Goal: Task Accomplishment & Management: Manage account settings

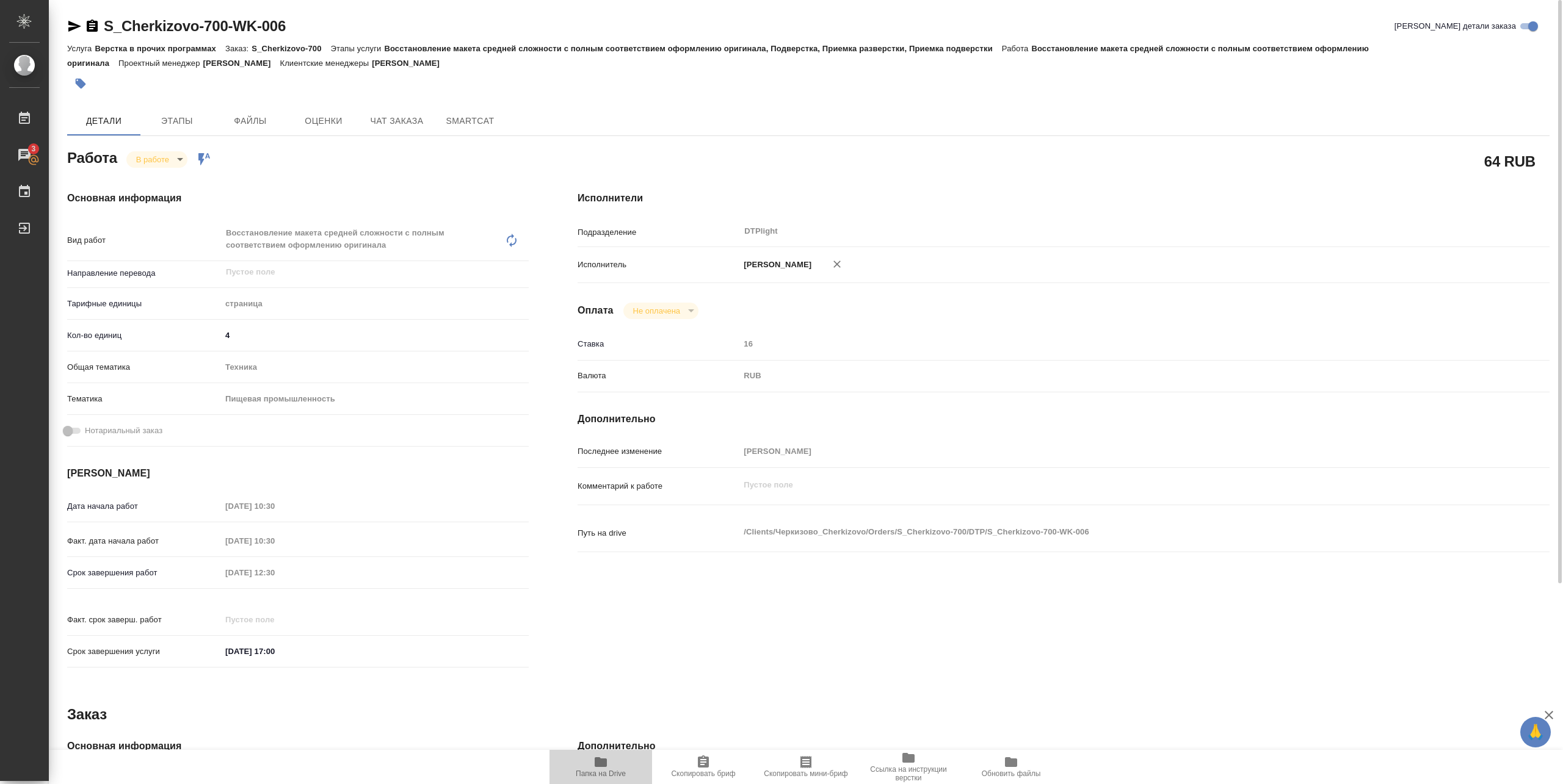
click at [598, 767] on icon "button" at bounding box center [601, 762] width 12 height 10
click at [169, 161] on body "🙏 .cls-1 fill:#fff; AWATERA Pankina Anna Работы 3 Чаты График Выйти S_Cherkizov…" at bounding box center [782, 392] width 1563 height 784
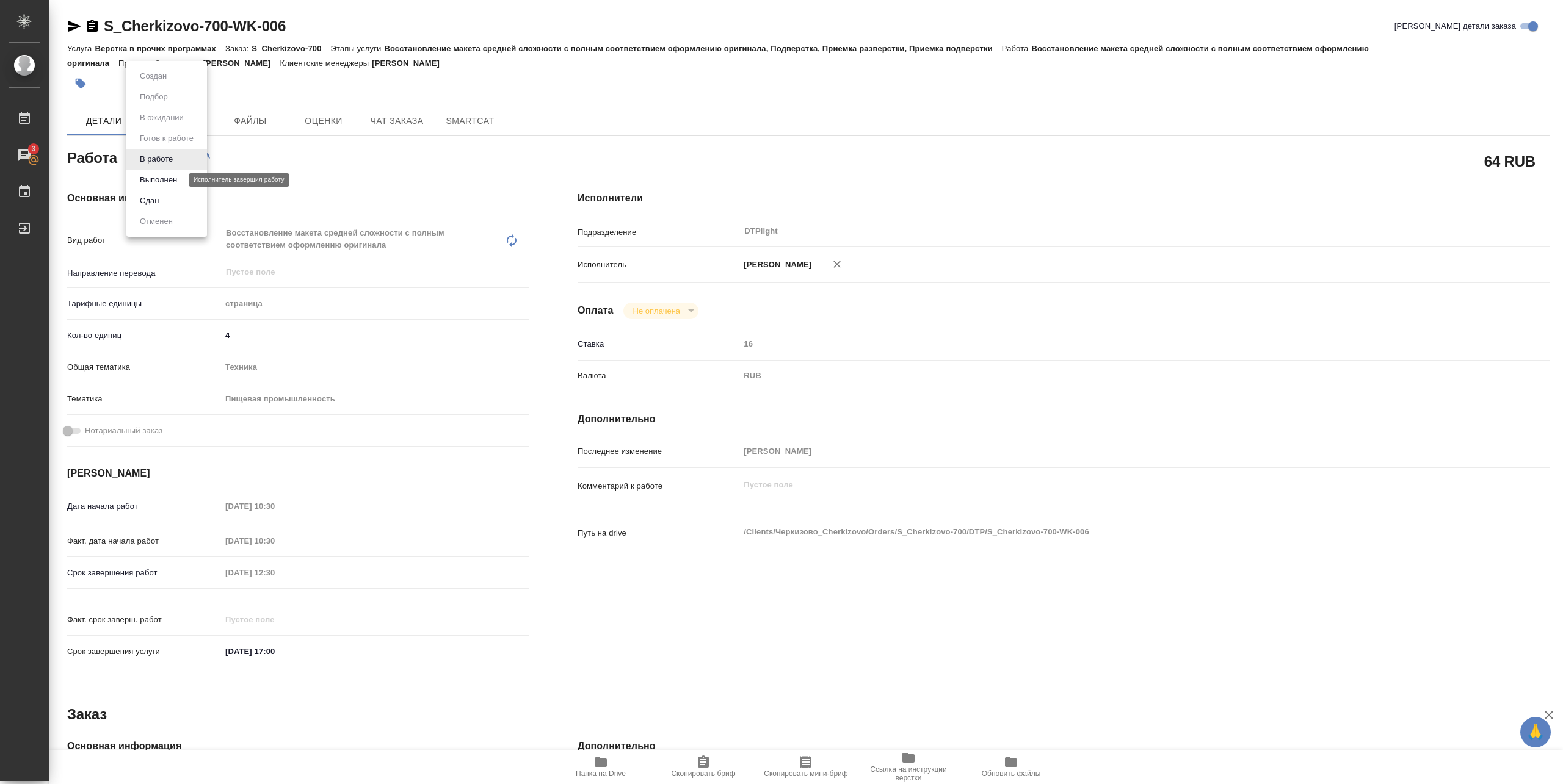
click at [164, 179] on button "Выполнен" at bounding box center [158, 180] width 44 height 13
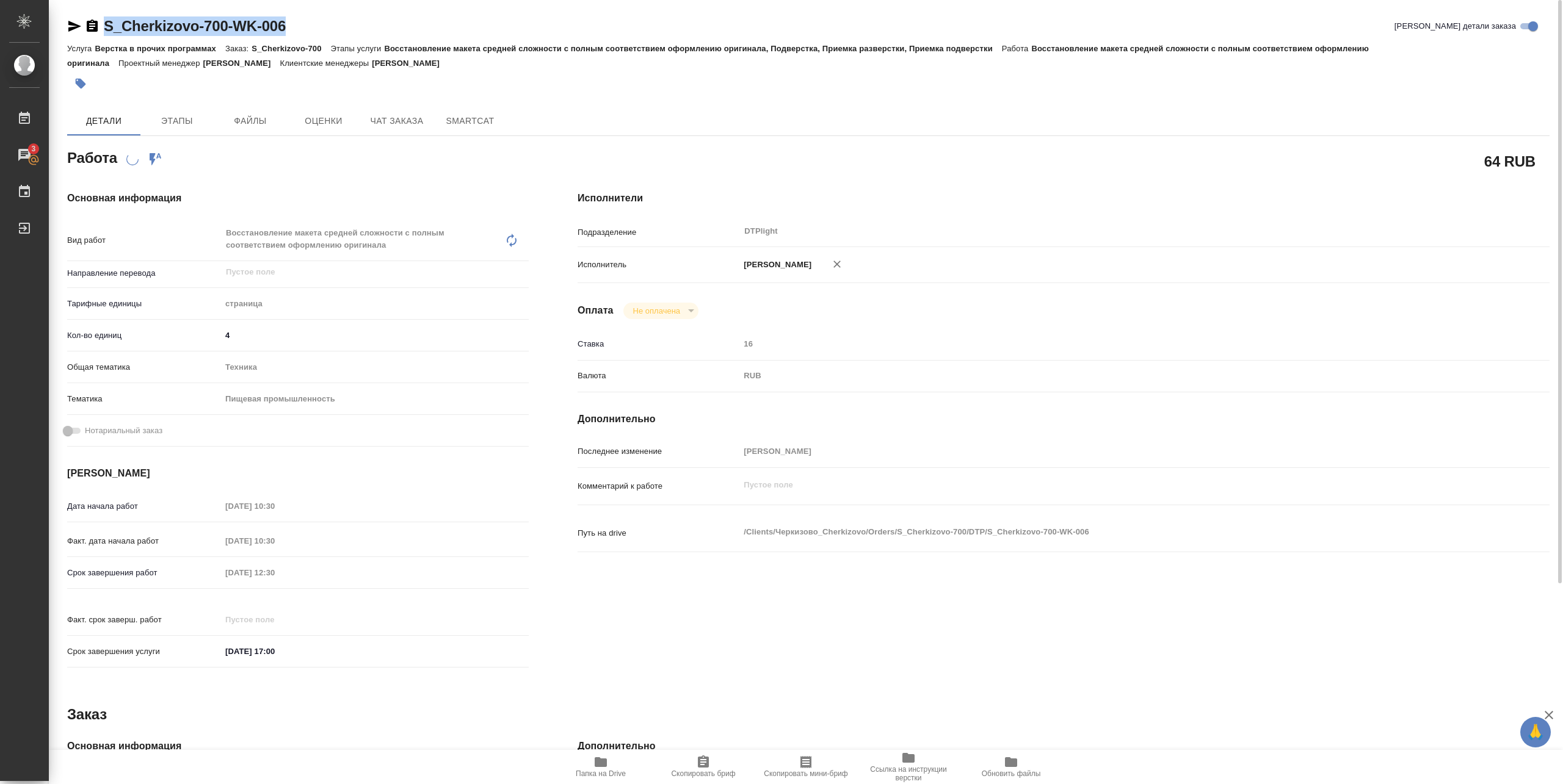
drag, startPoint x: 116, startPoint y: 36, endPoint x: 293, endPoint y: 30, distance: 177.1
click at [292, 30] on div "S_Cherkizovo-700-WK-006 Кратко детали заказа" at bounding box center [809, 29] width 1483 height 24
copy link "S_Cherkizovo-700-WK-006"
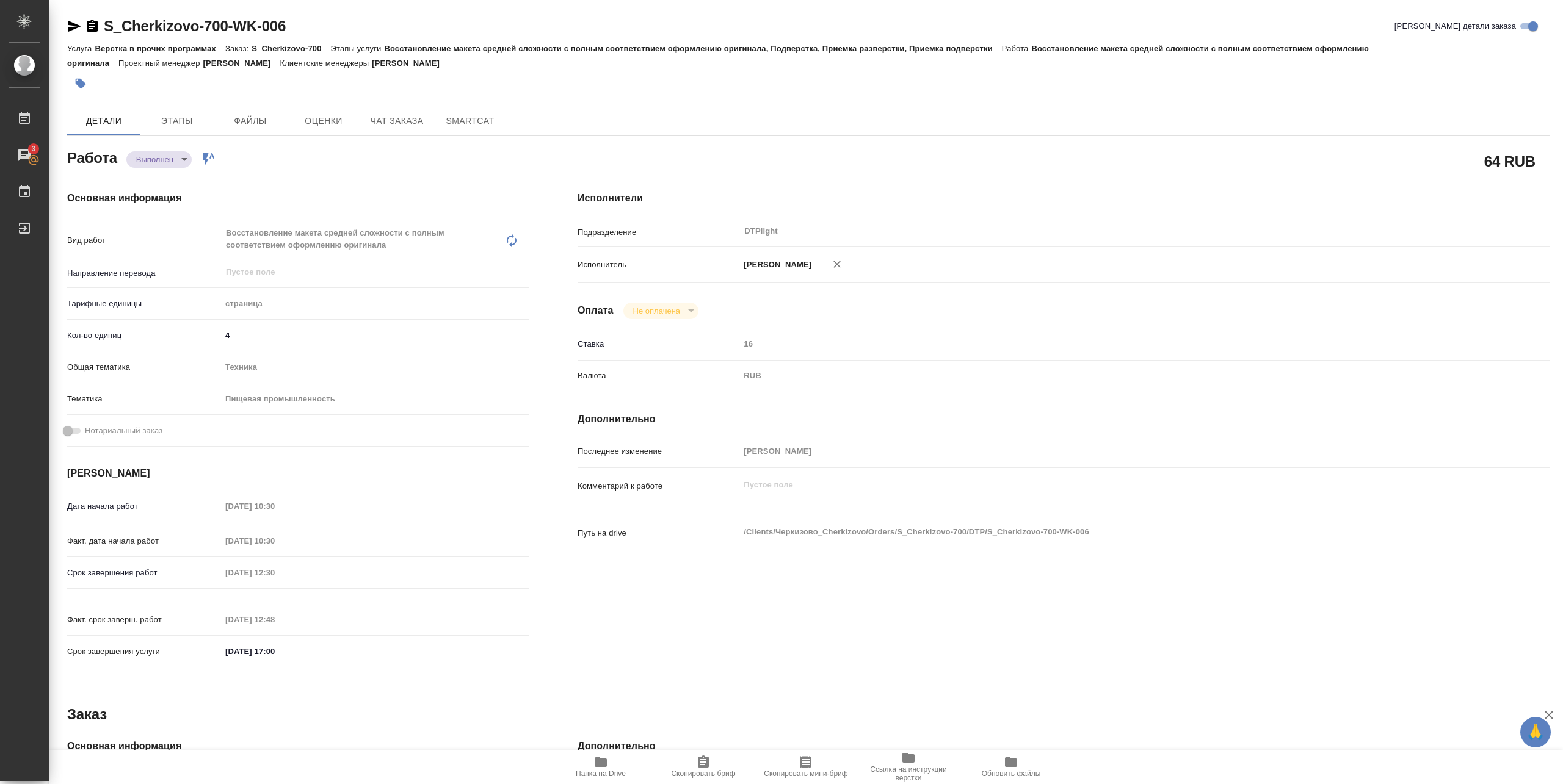
type textarea "x"
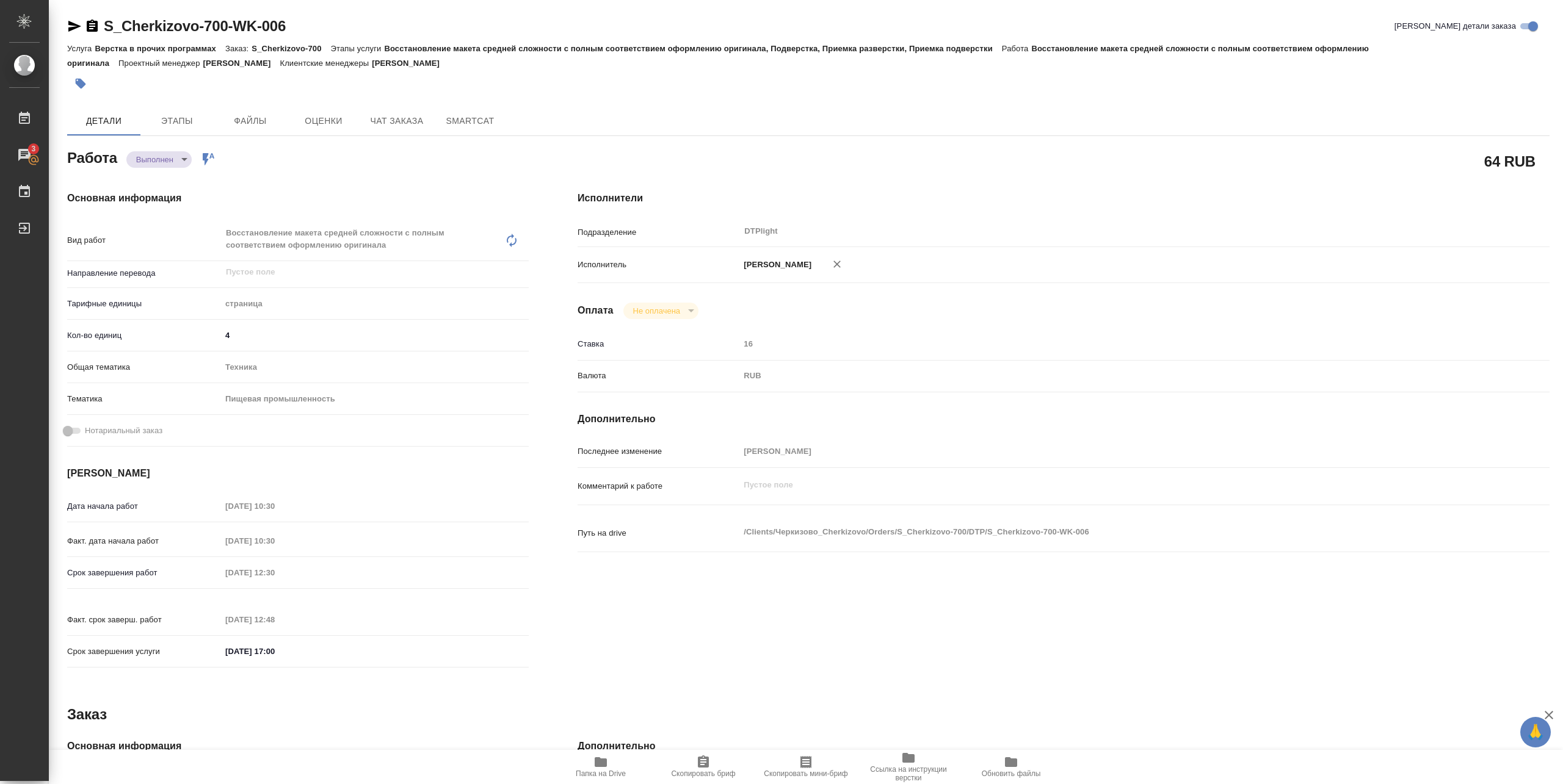
type textarea "x"
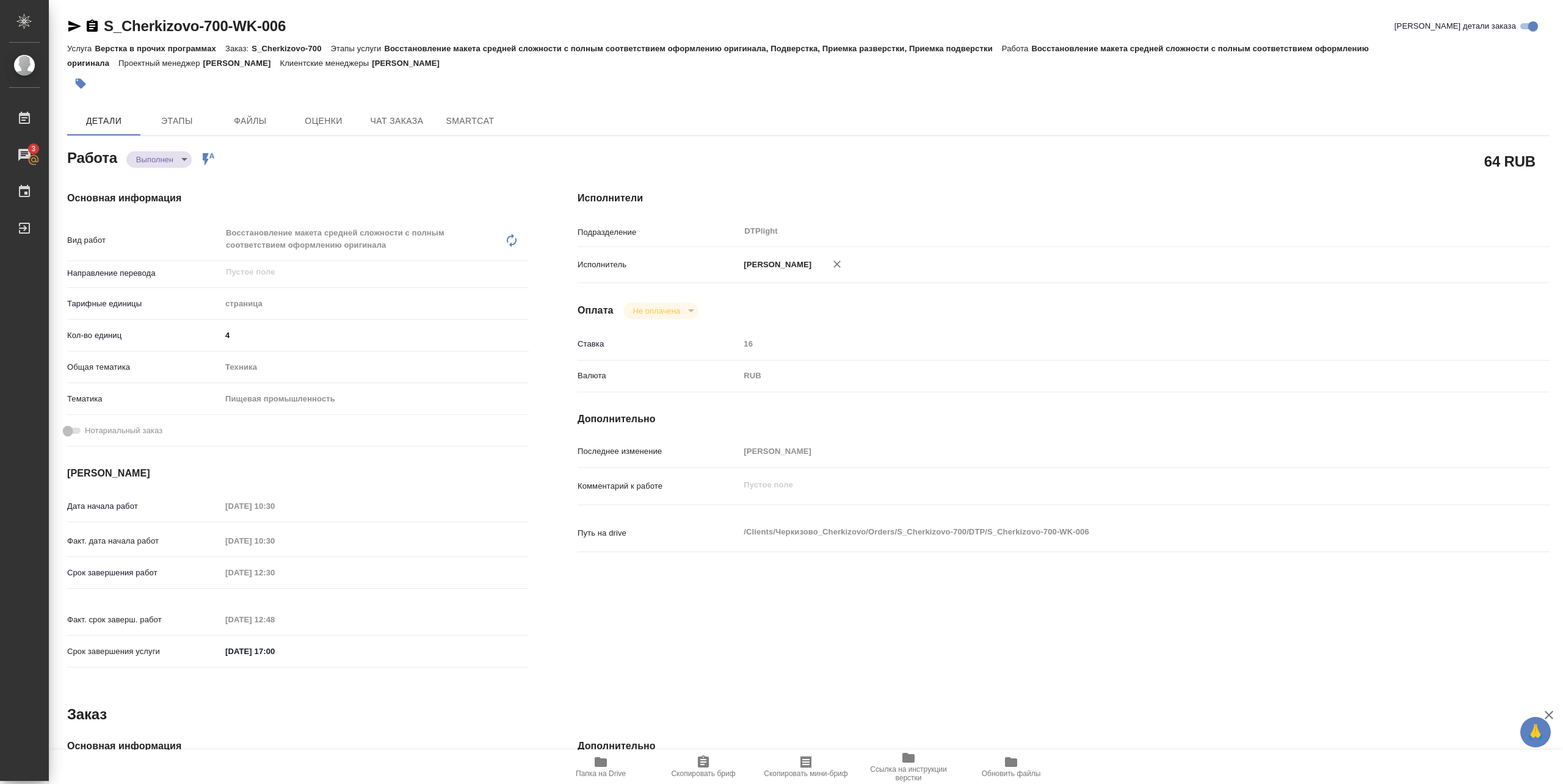
type textarea "x"
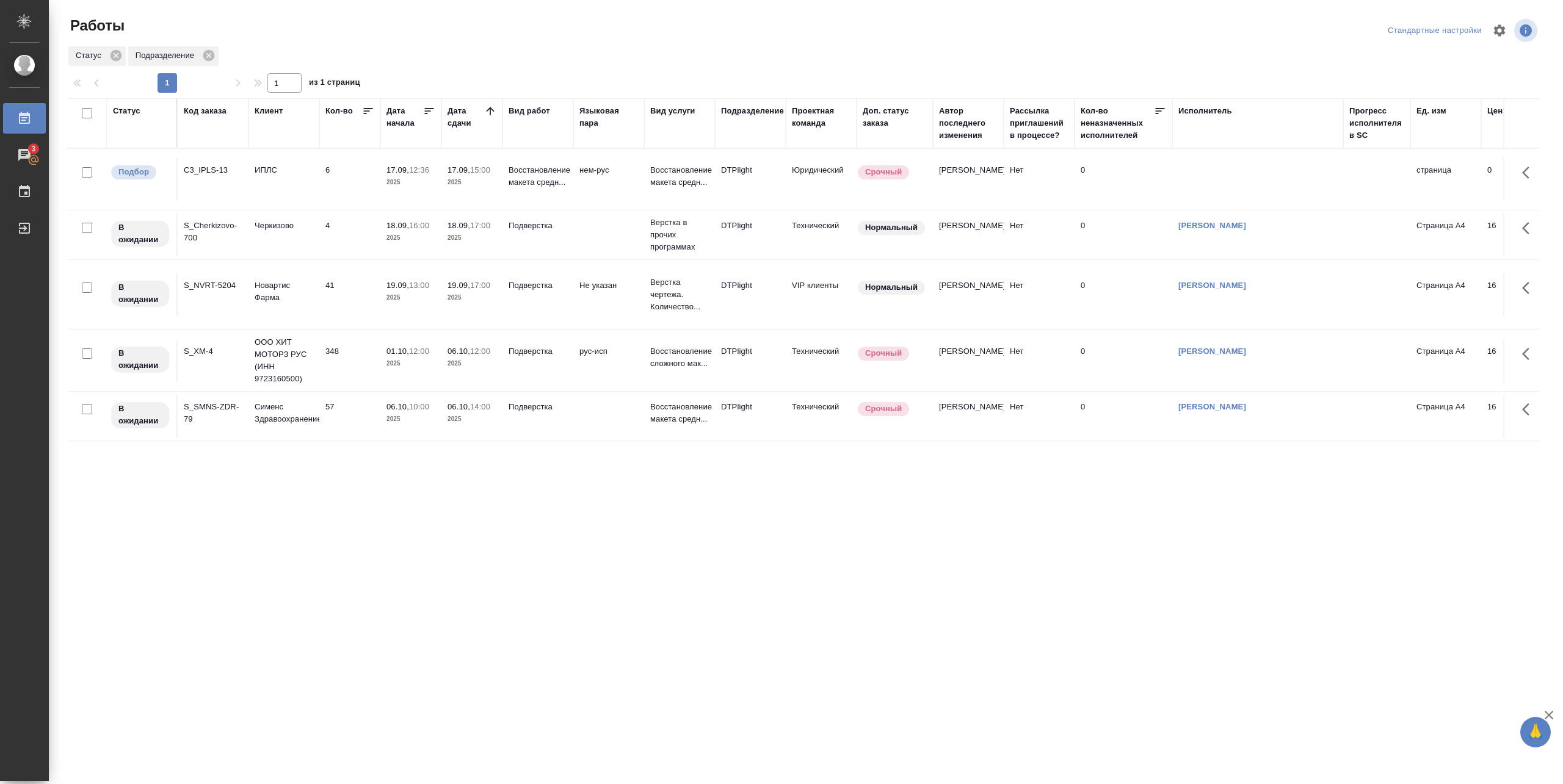
click at [255, 199] on td "ИПЛС" at bounding box center [283, 179] width 71 height 43
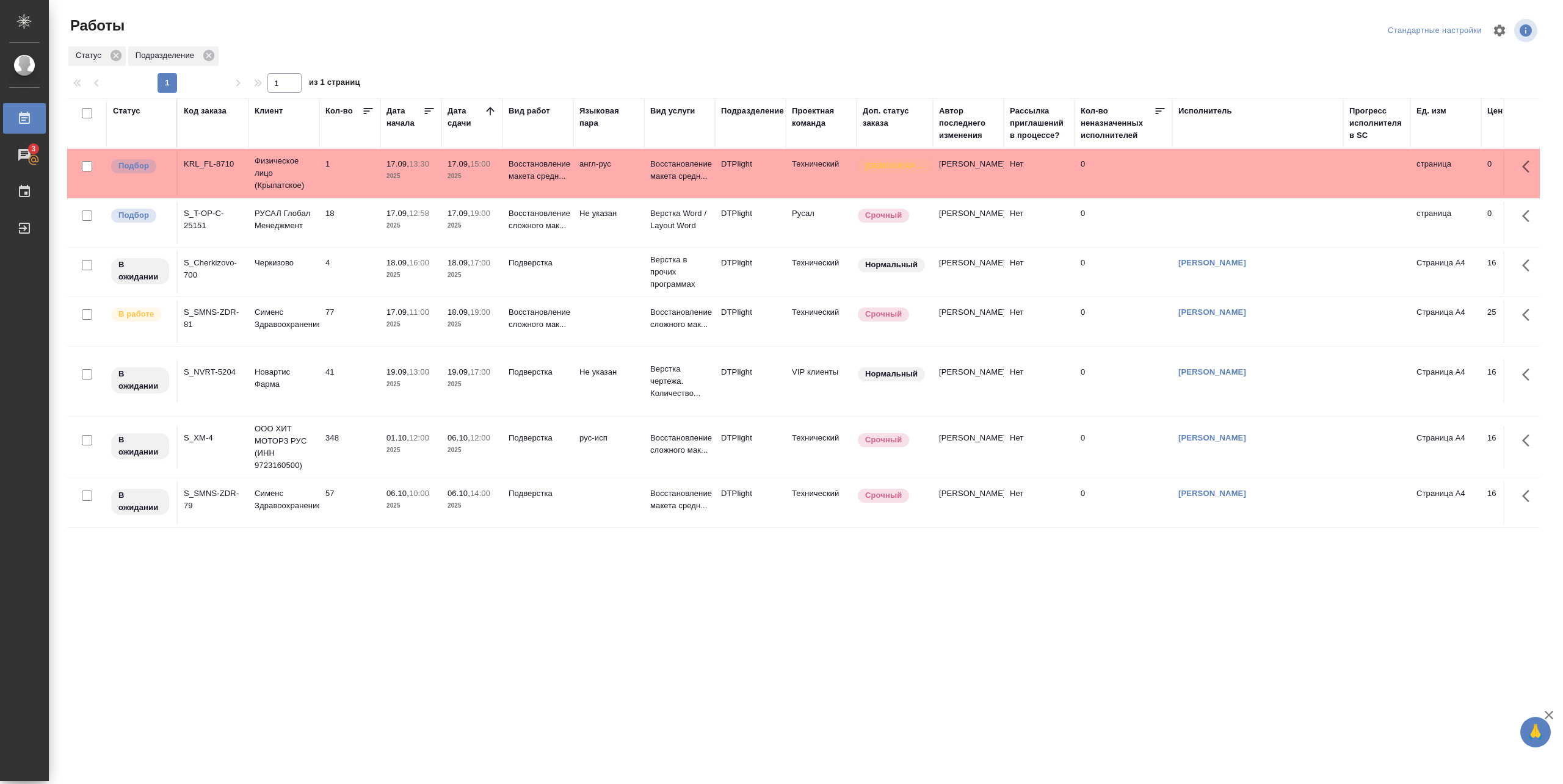
click at [351, 177] on td "1" at bounding box center [350, 173] width 61 height 43
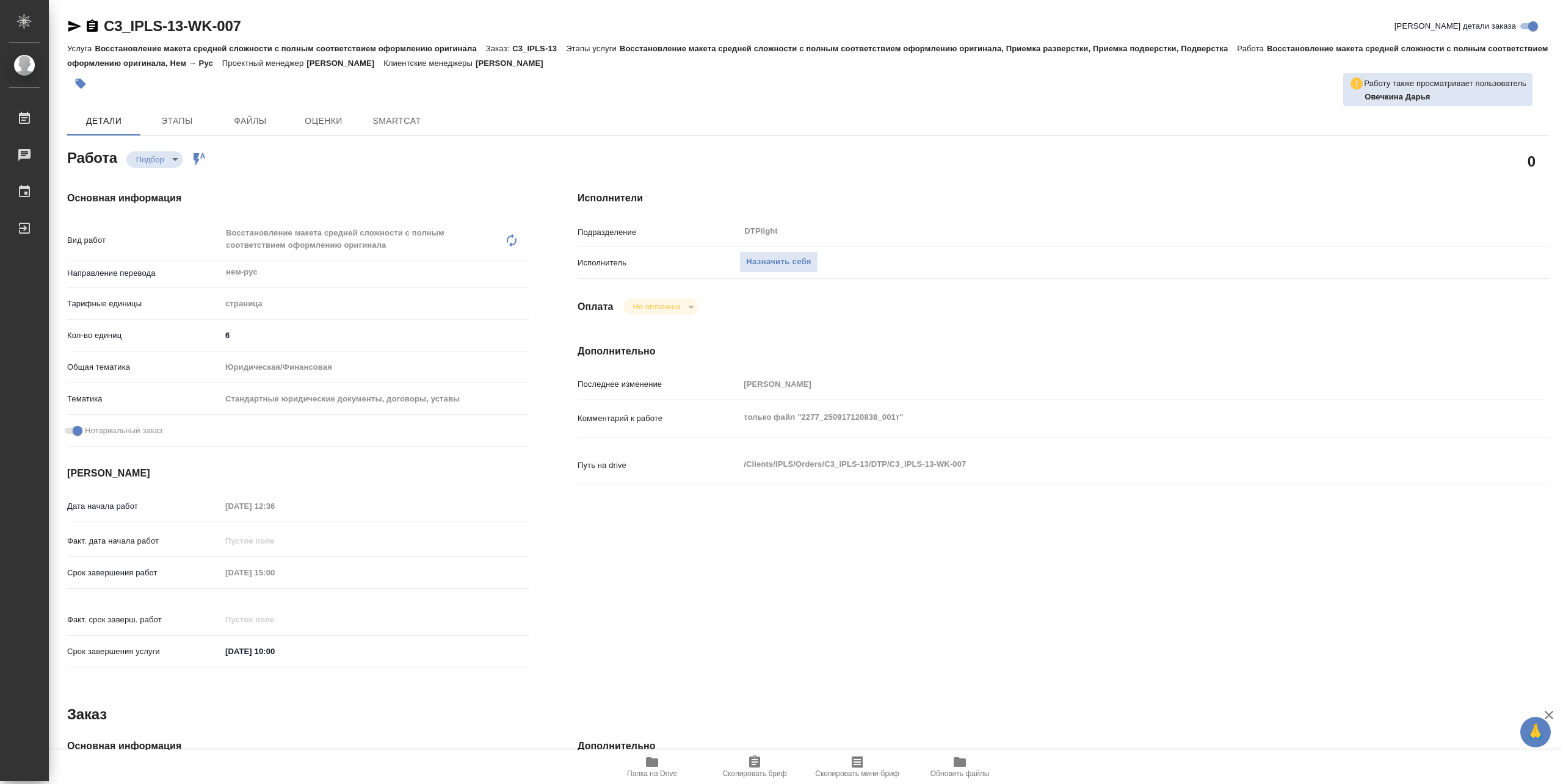
type textarea "x"
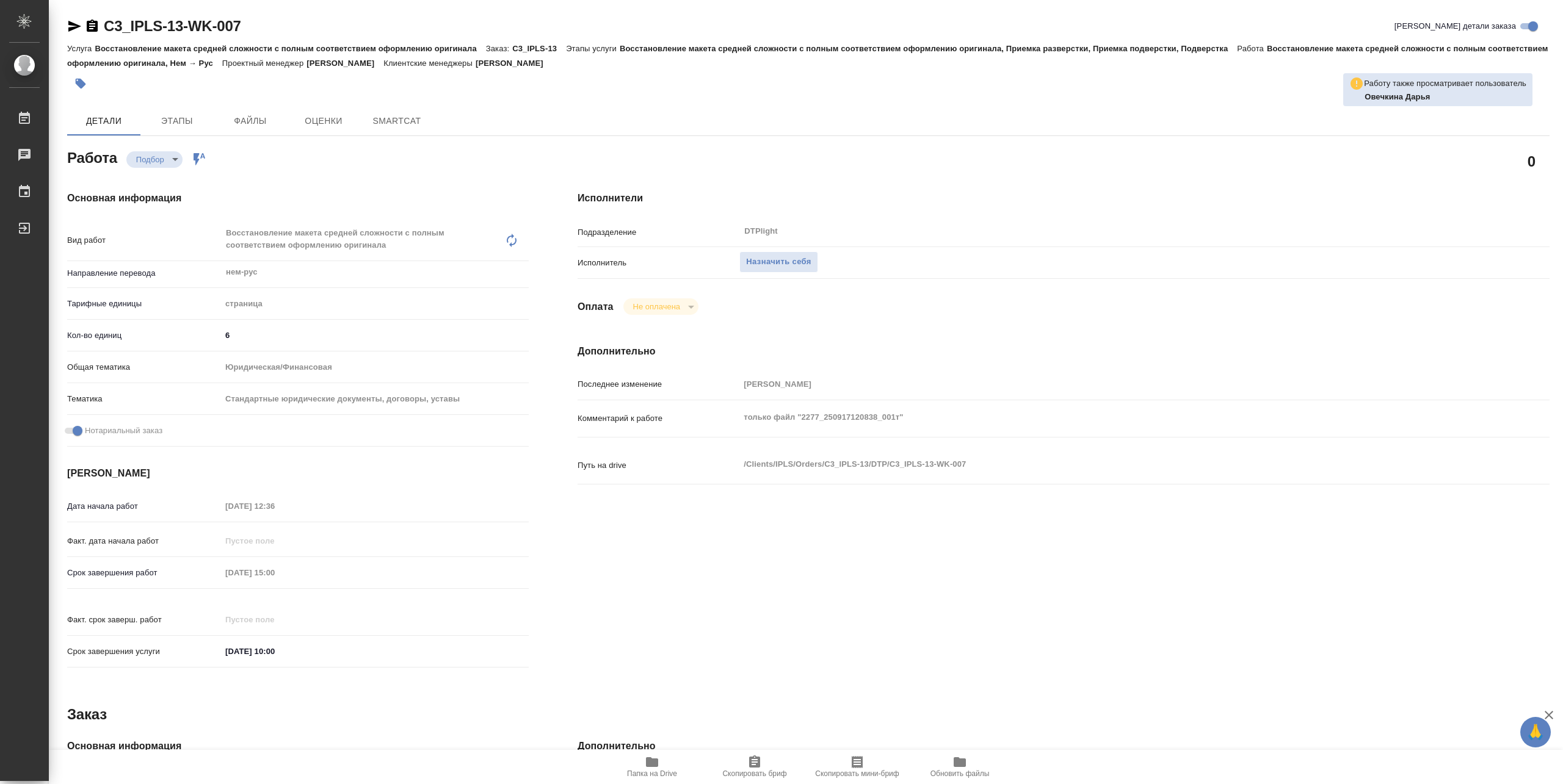
type textarea "x"
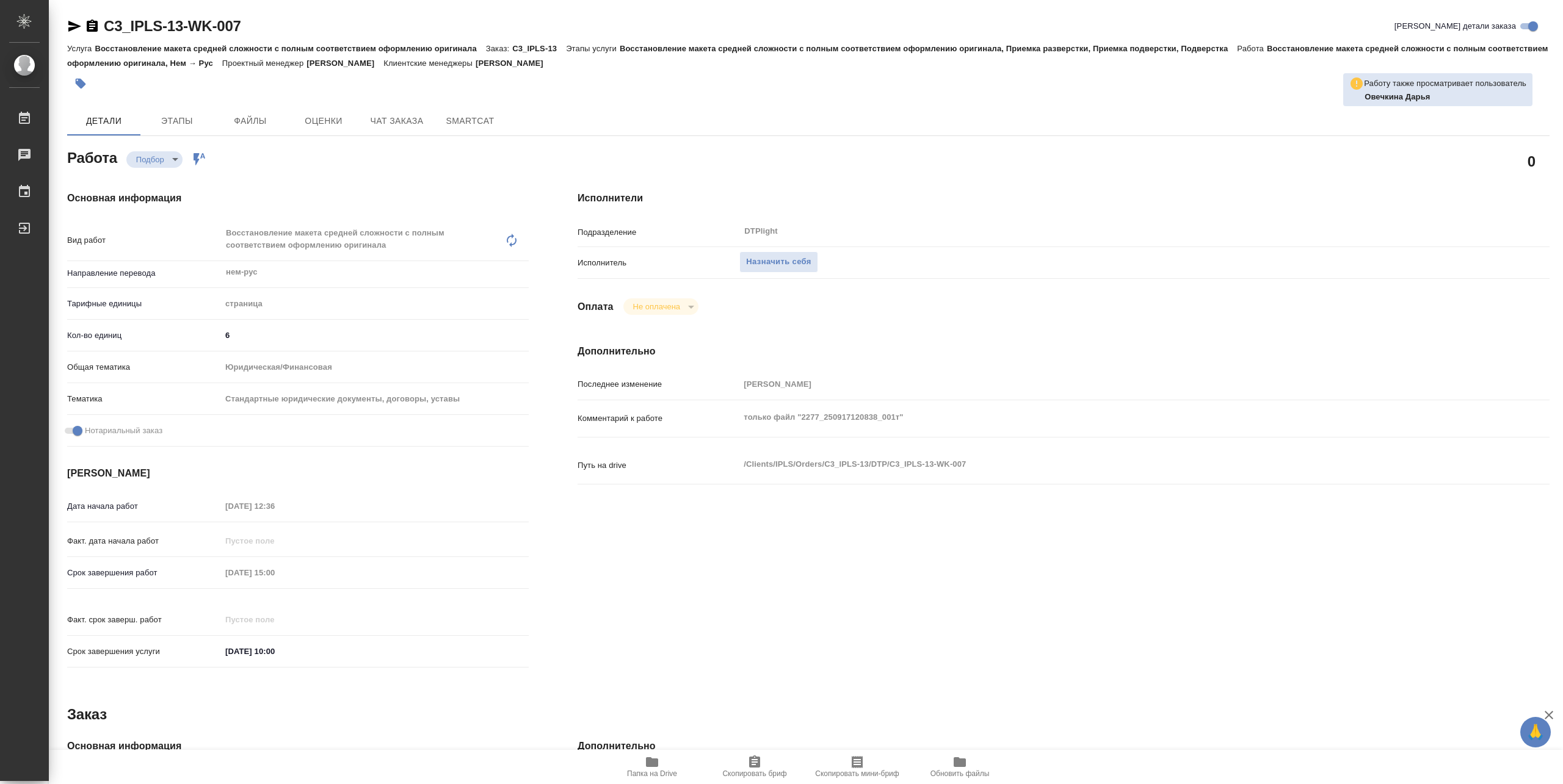
type textarea "x"
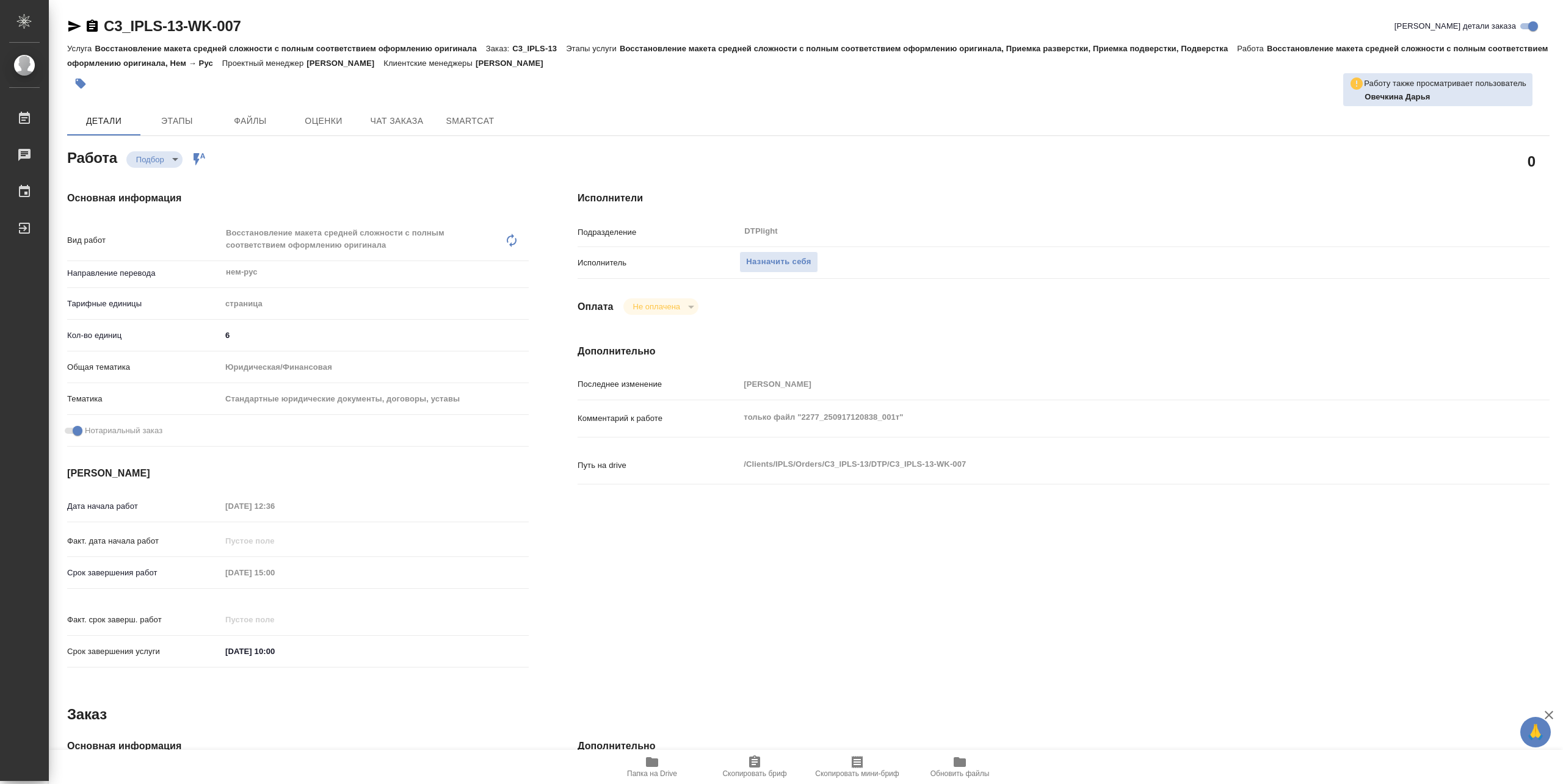
click at [648, 768] on icon "button" at bounding box center [652, 762] width 15 height 15
type textarea "x"
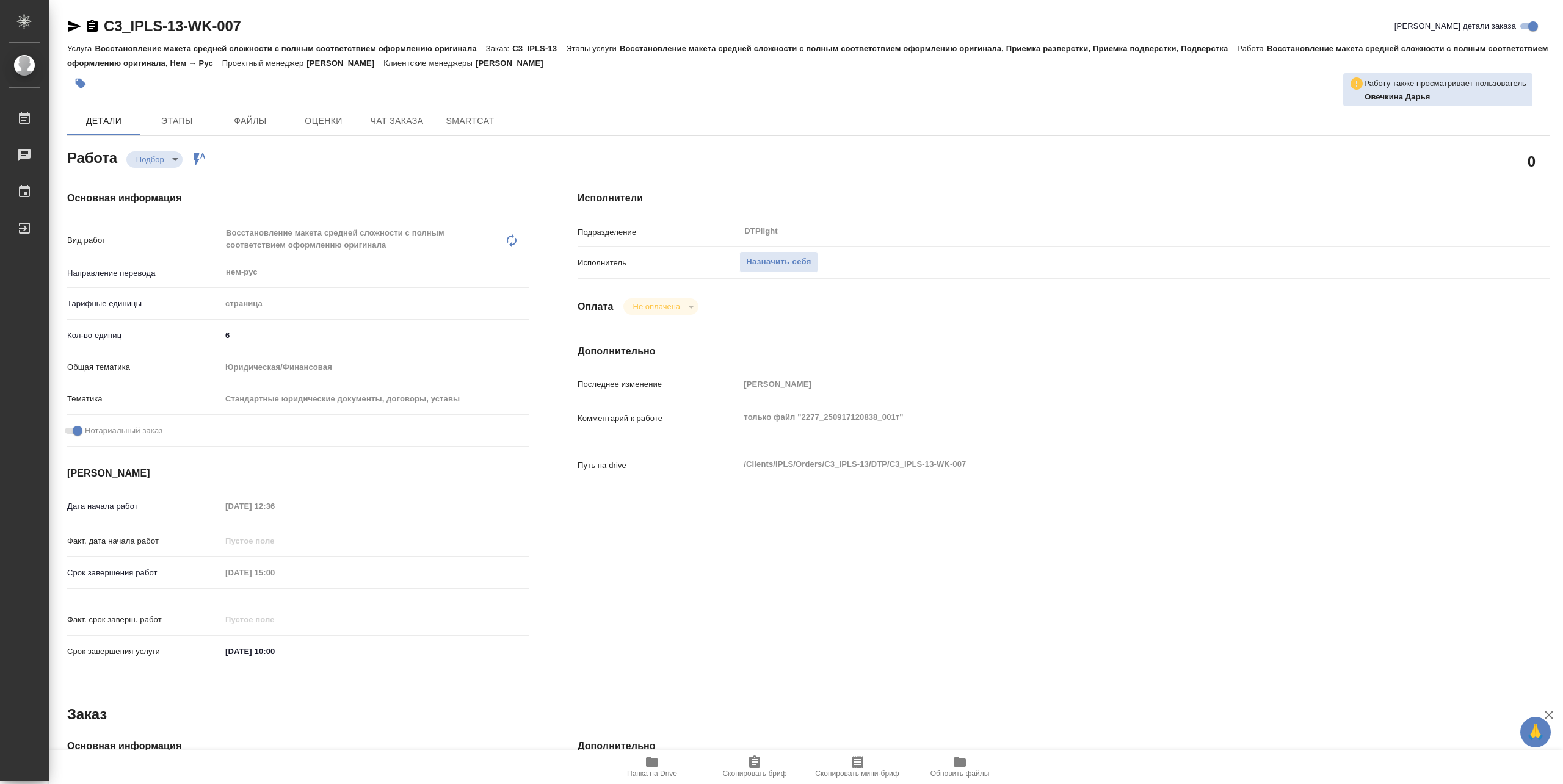
type textarea "x"
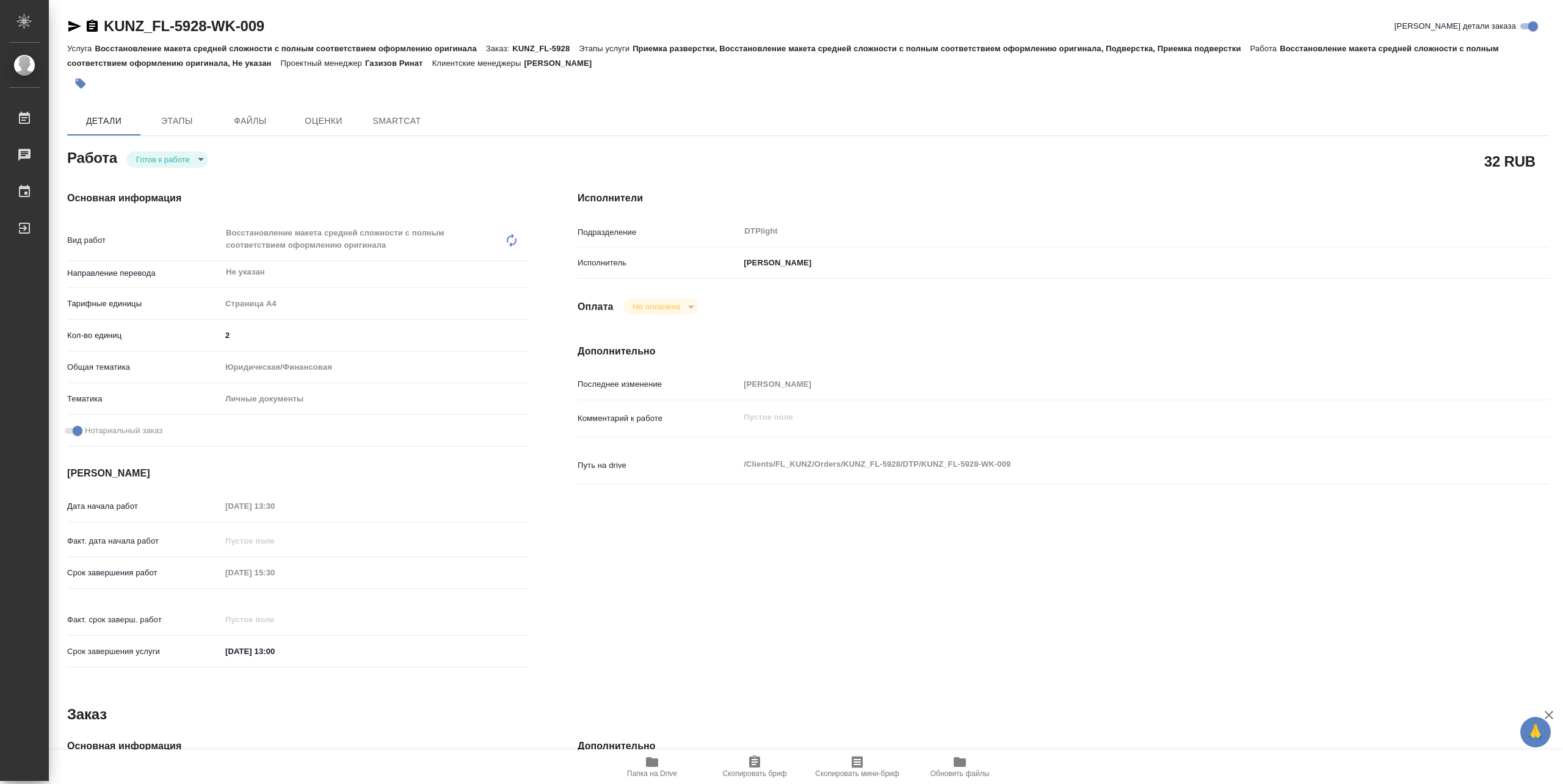
type textarea "x"
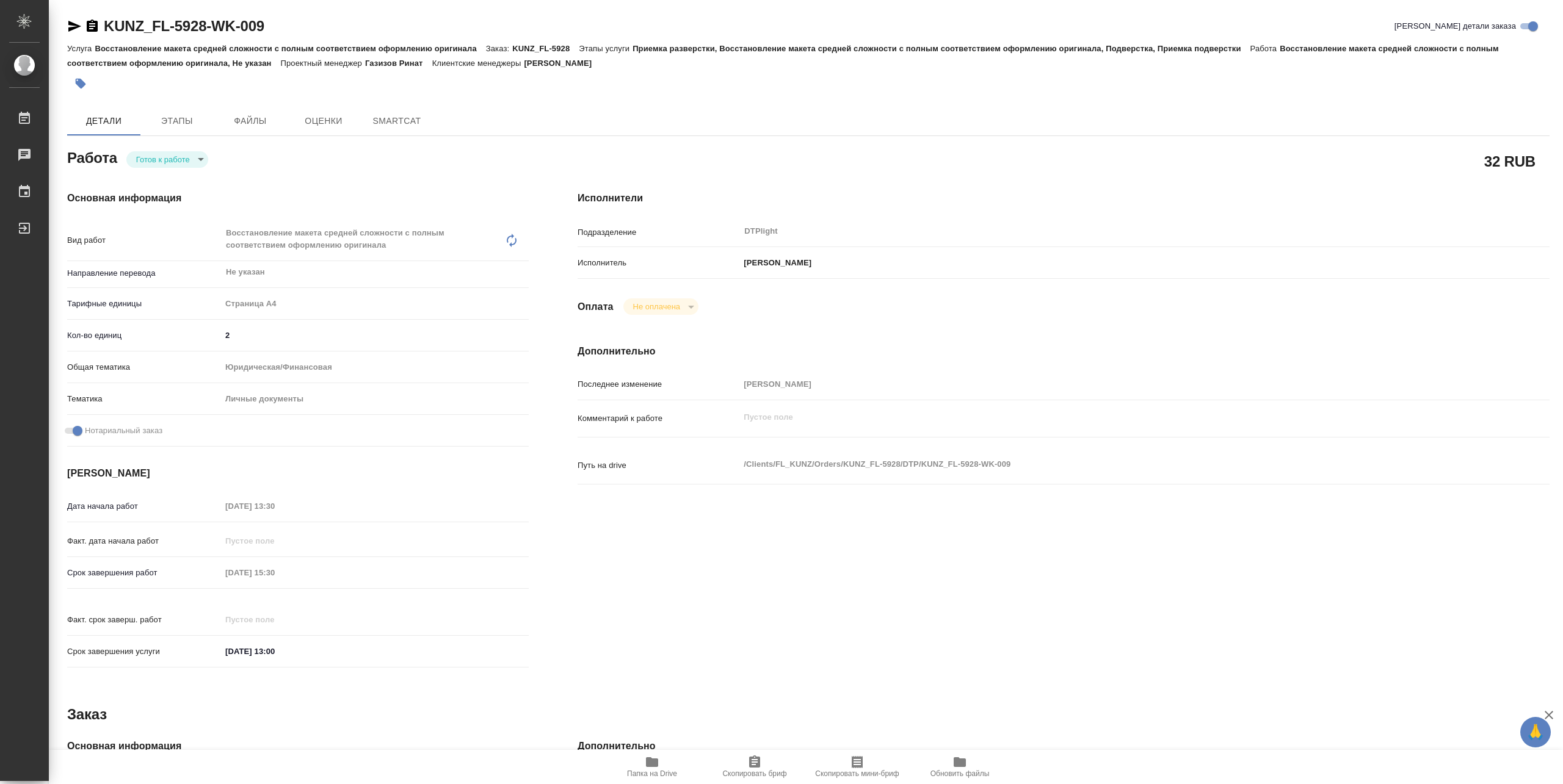
type textarea "x"
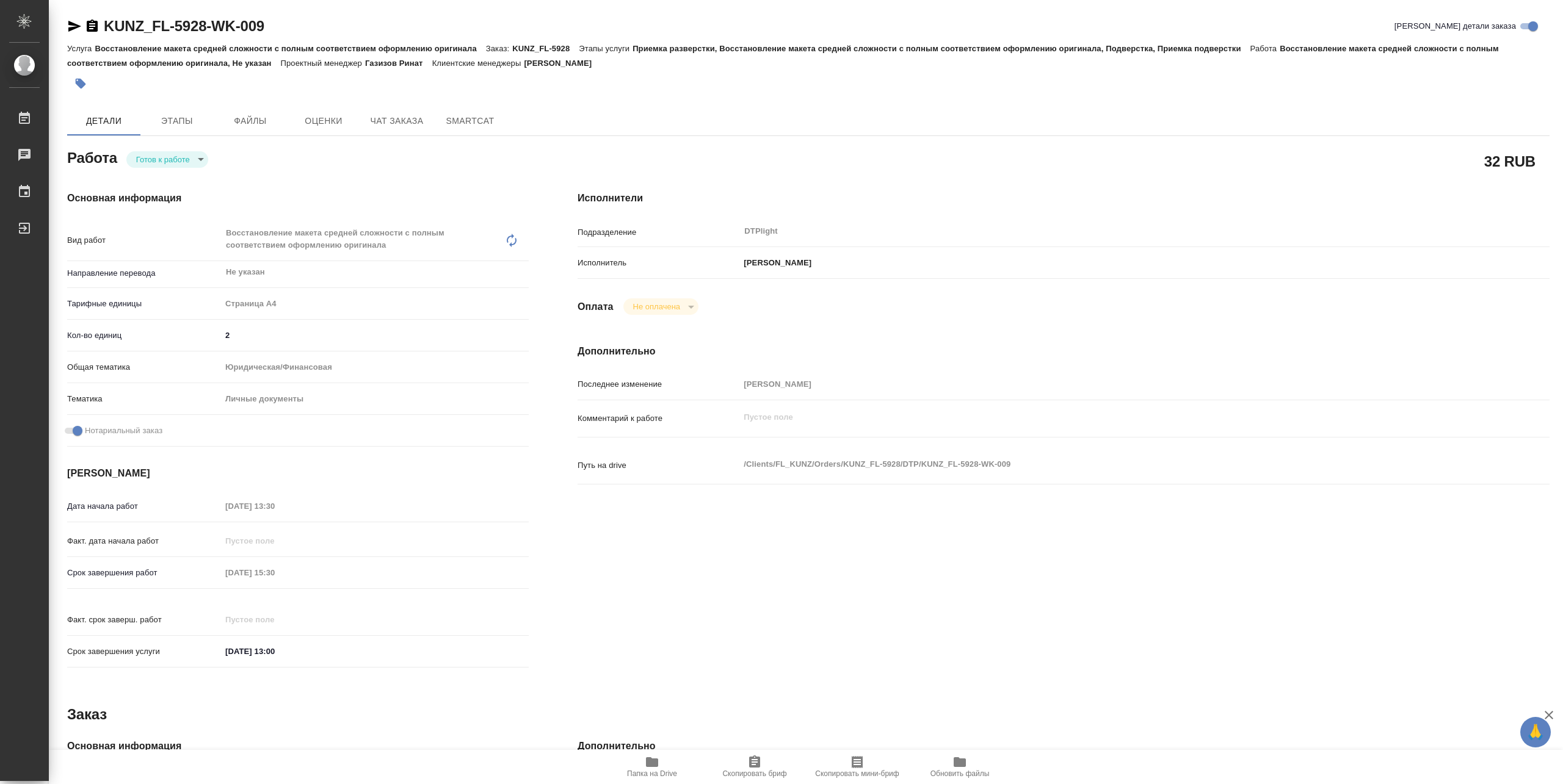
type textarea "x"
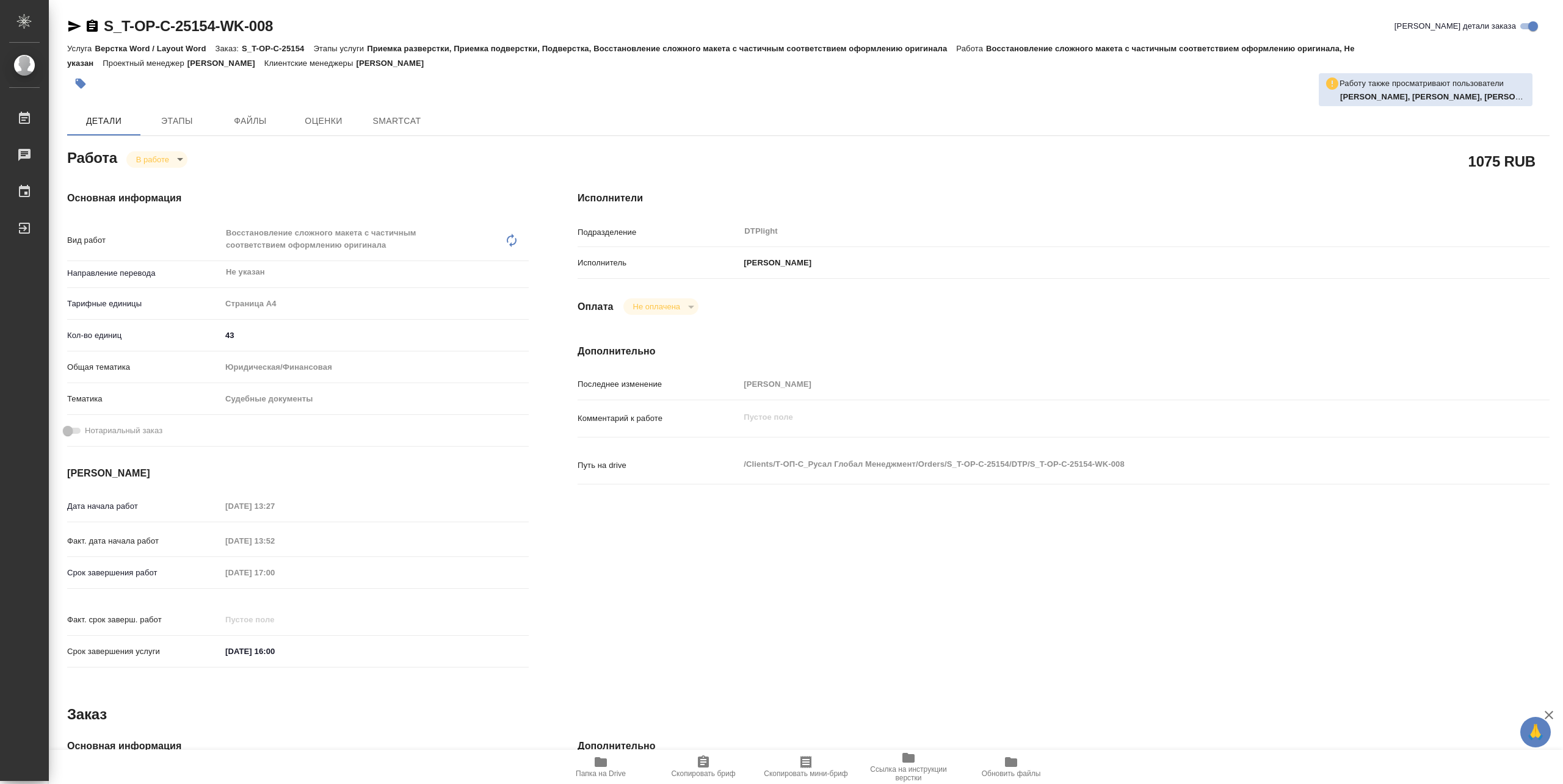
type textarea "x"
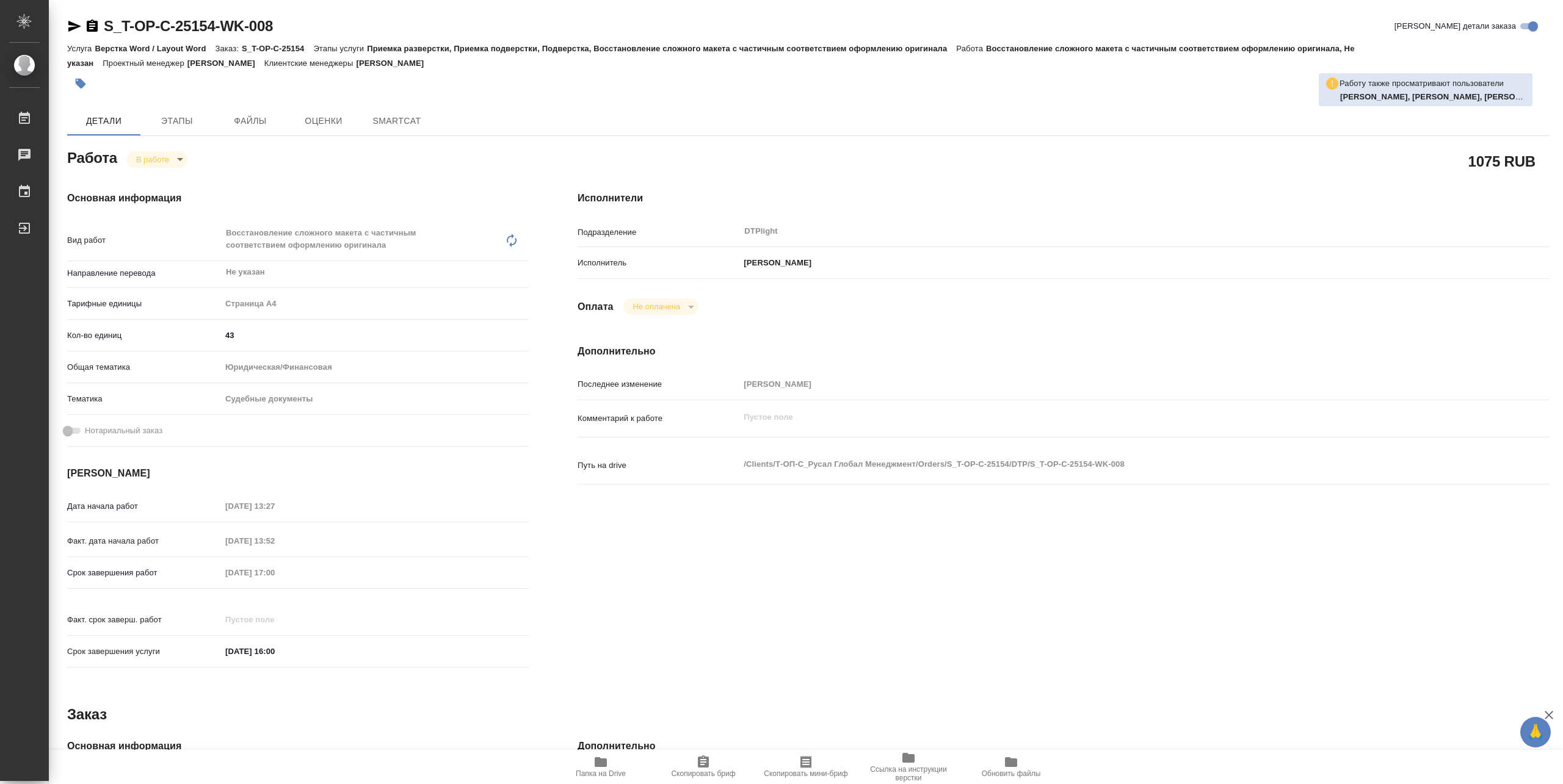
type textarea "x"
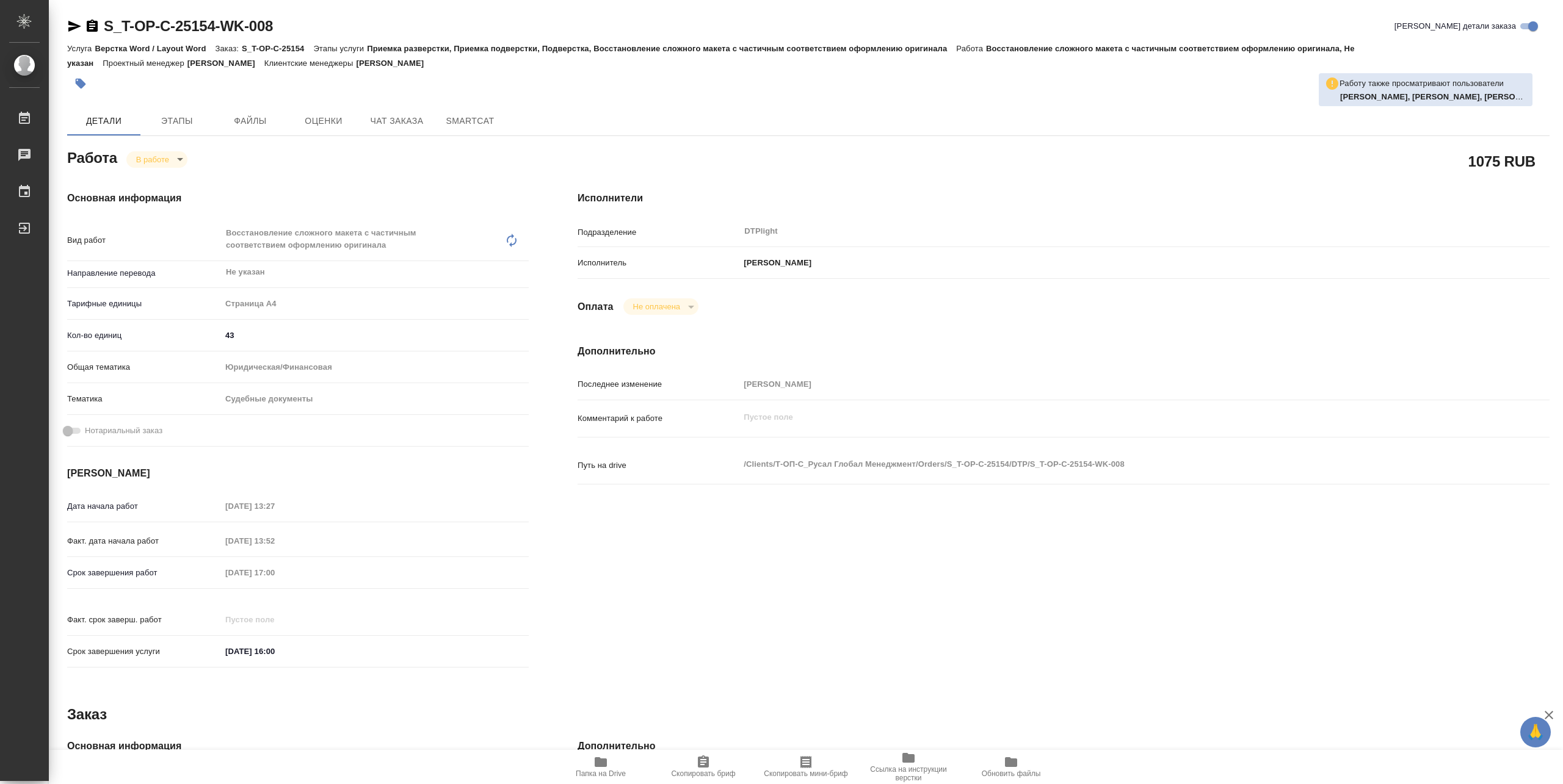
type textarea "x"
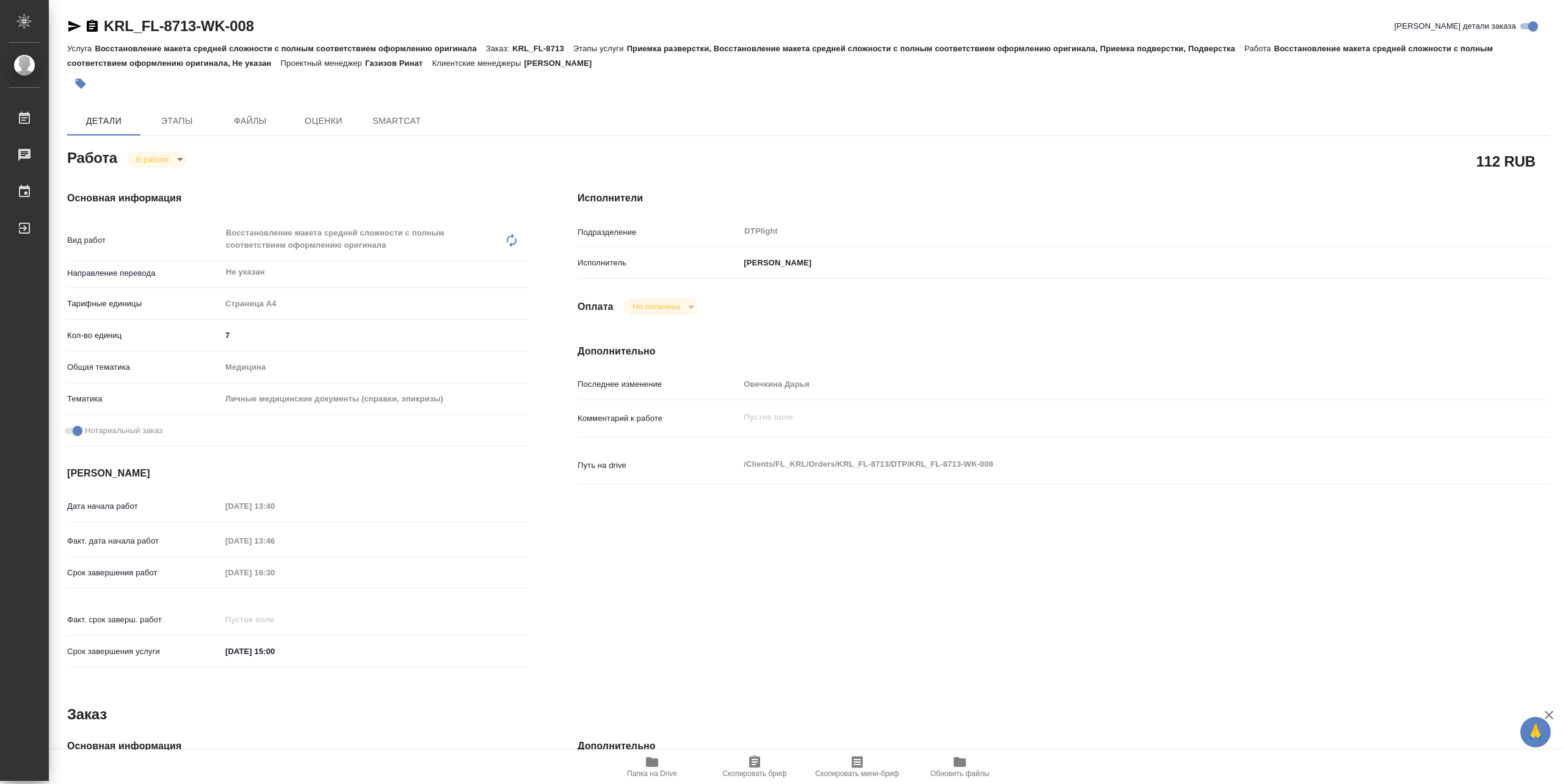
type textarea "x"
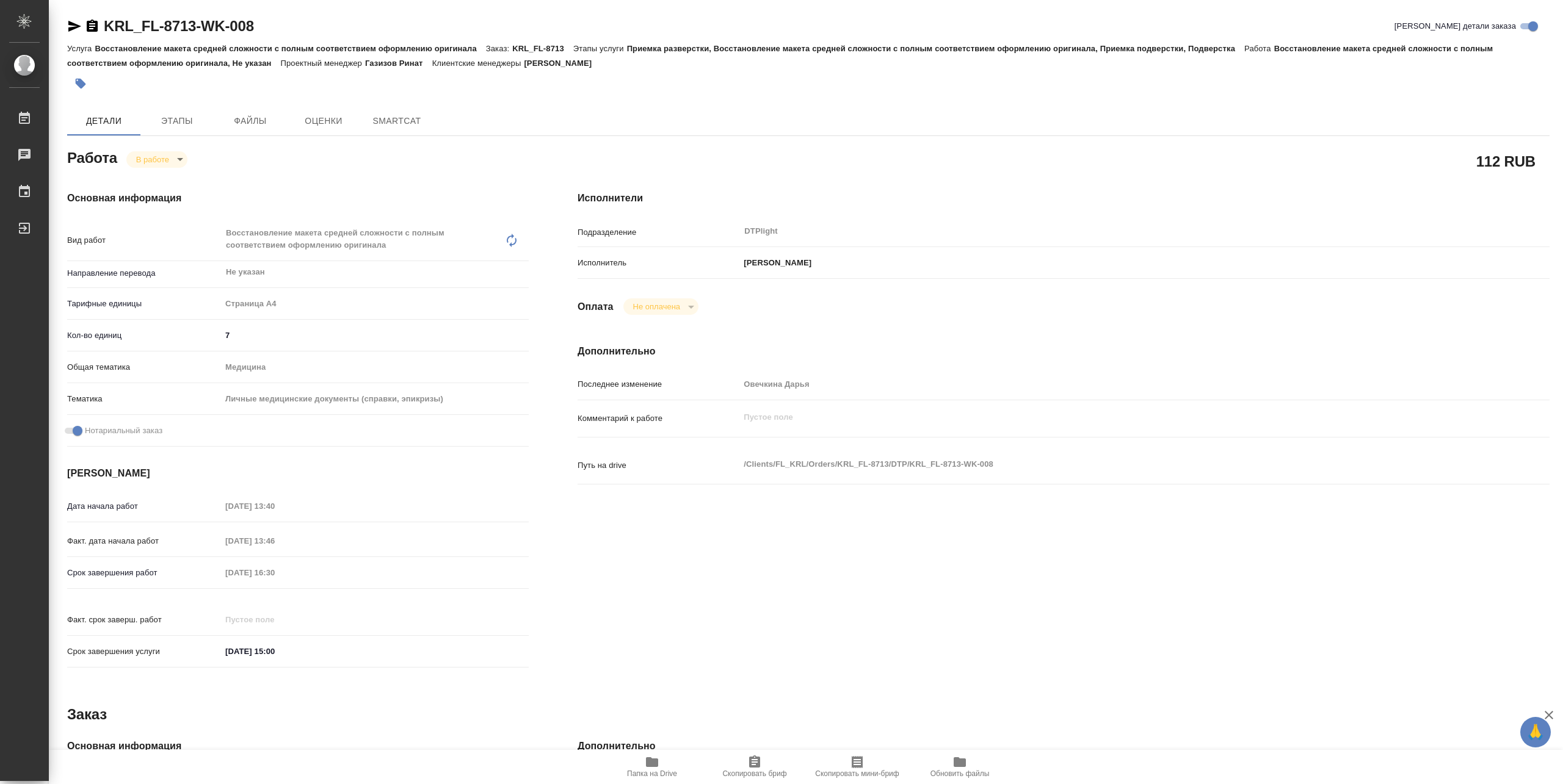
type textarea "x"
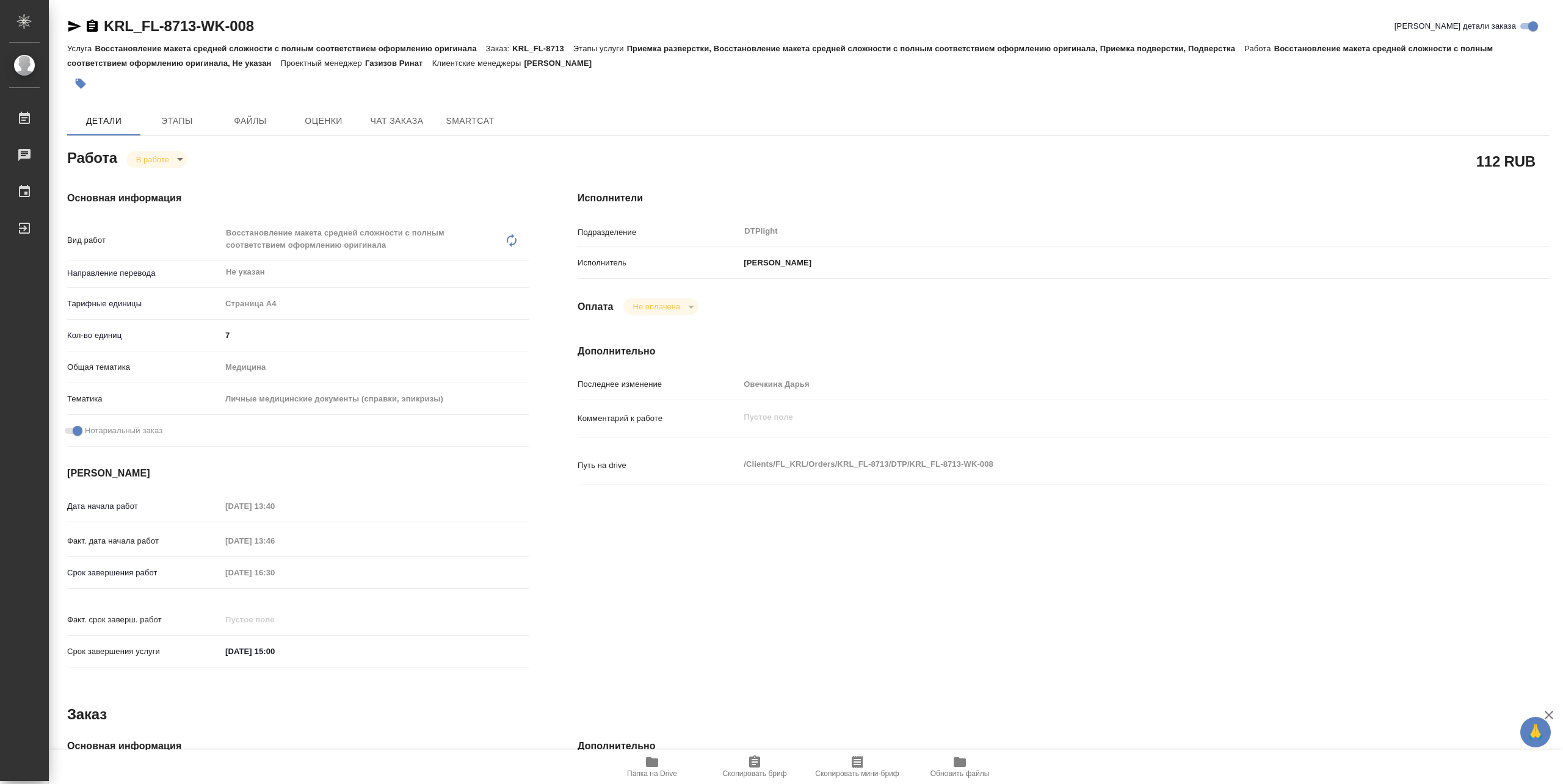
type textarea "x"
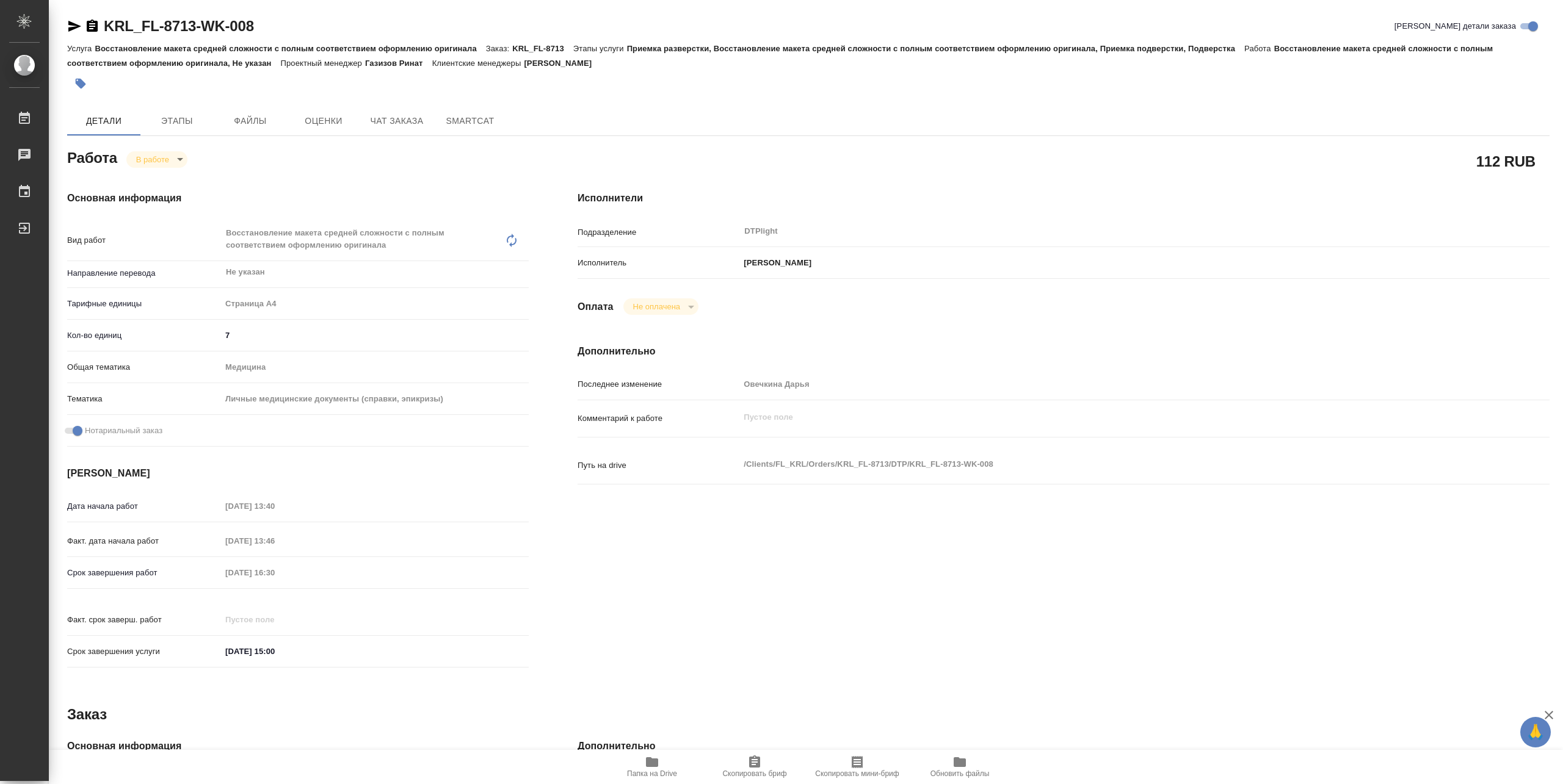
type textarea "x"
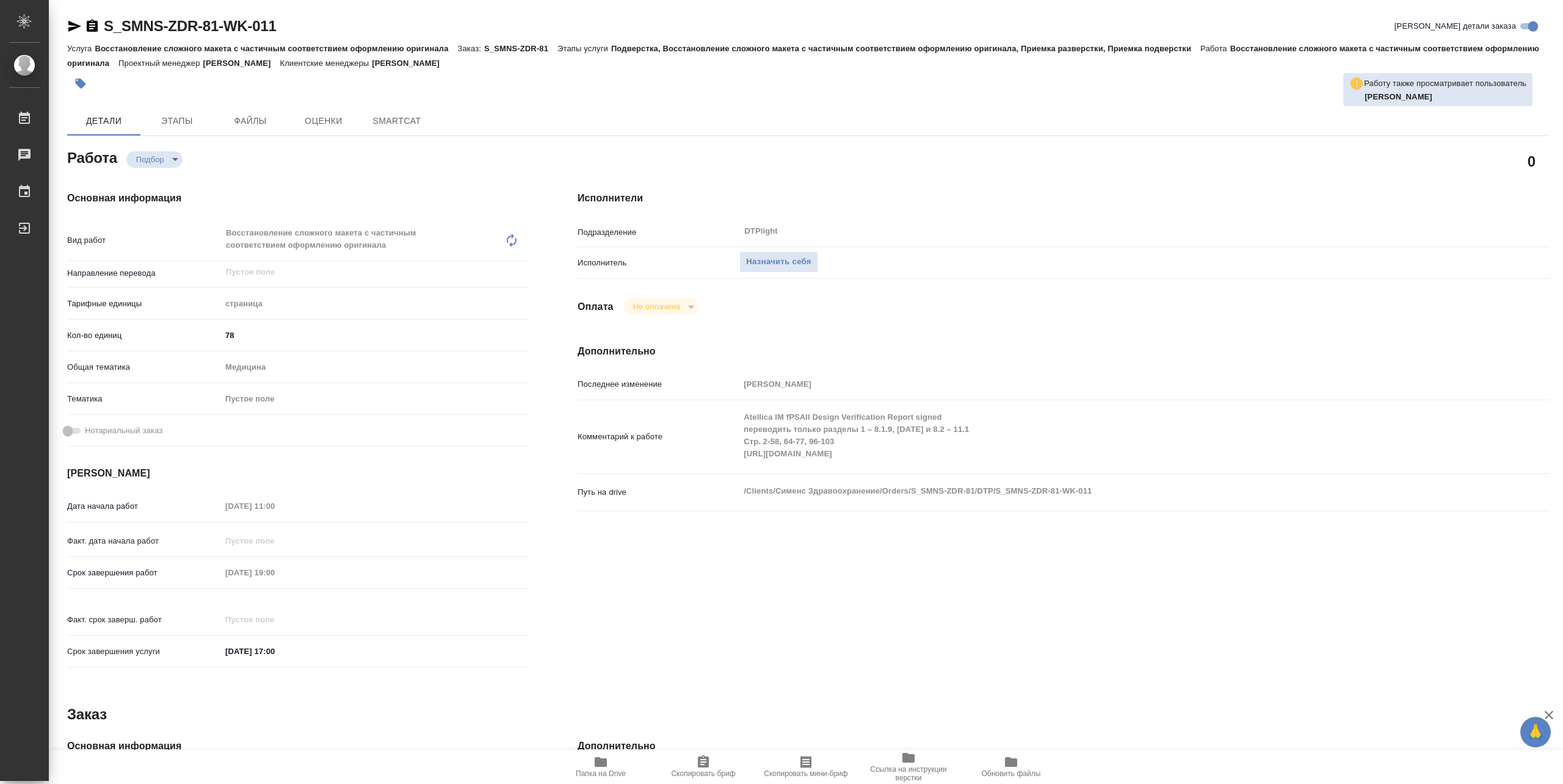
type textarea "x"
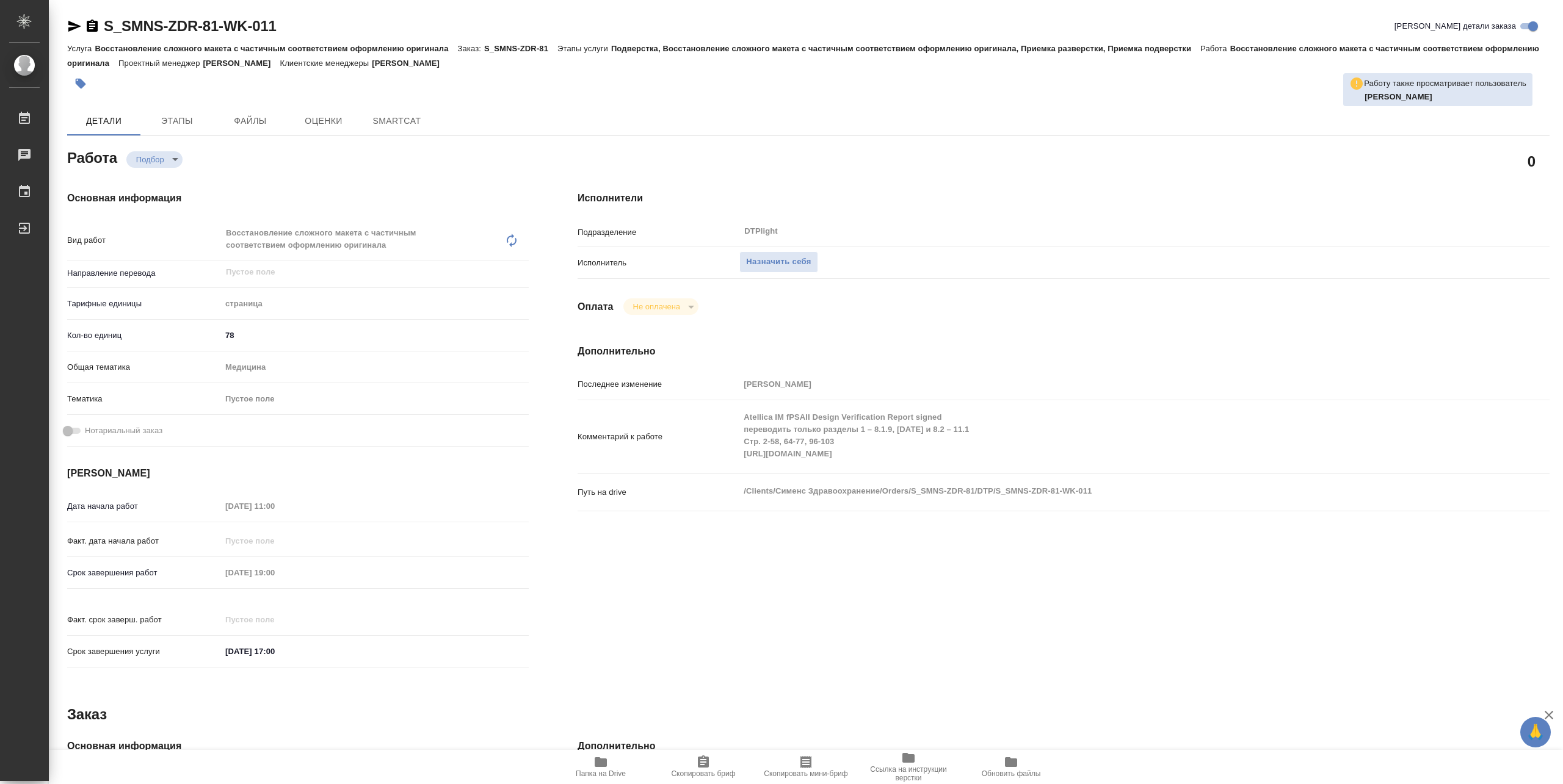
type textarea "x"
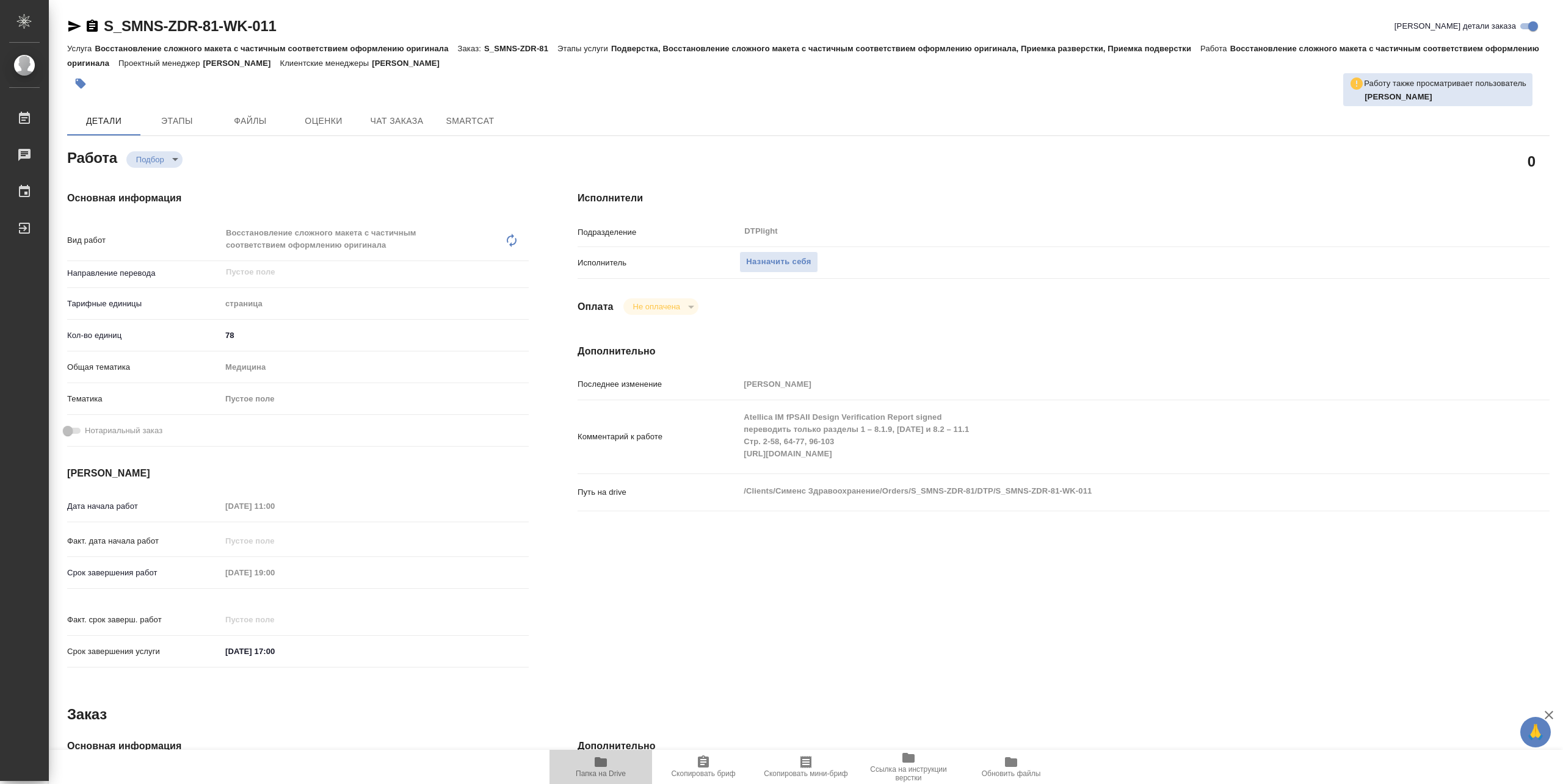
type textarea "x"
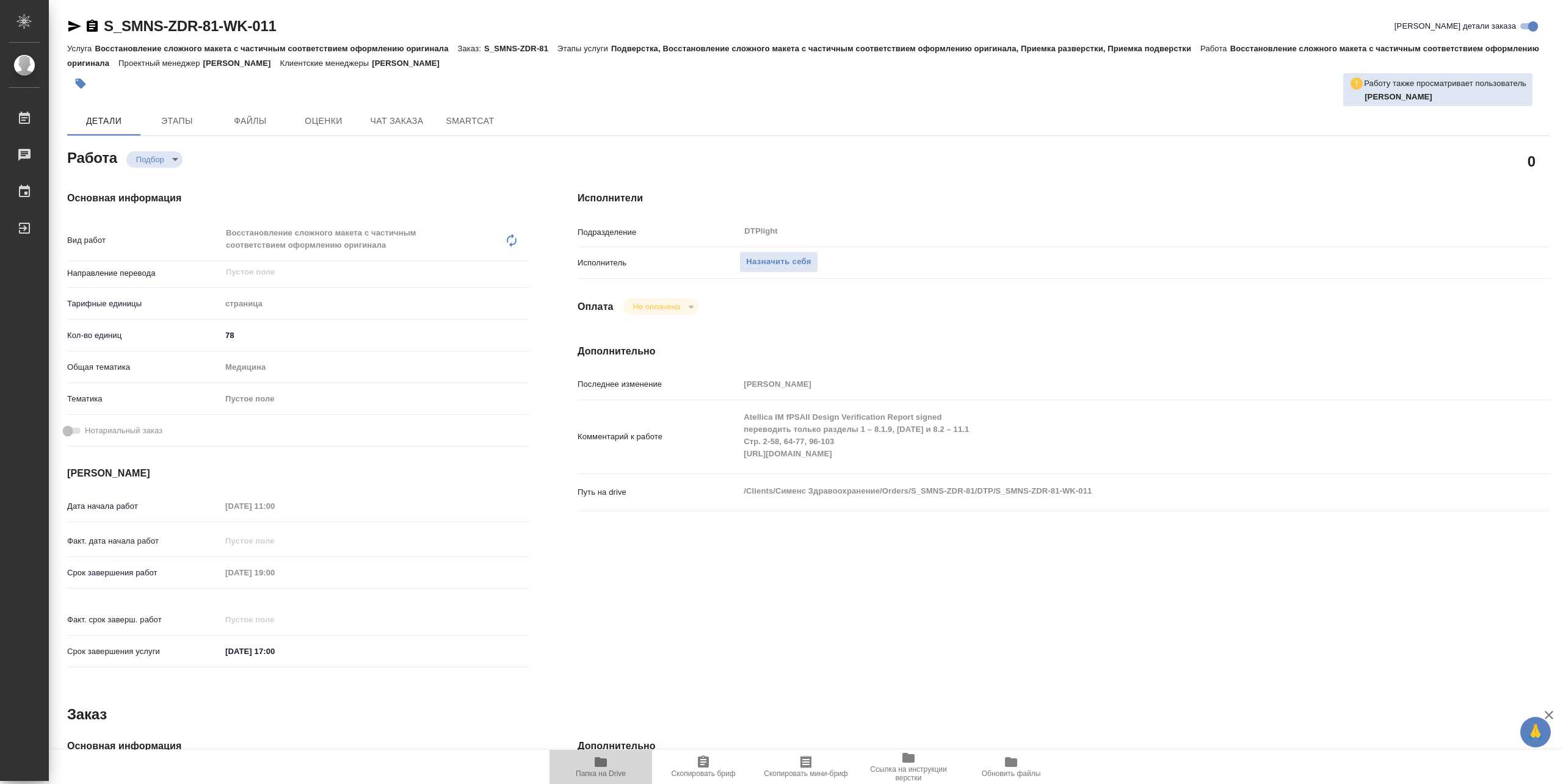
click at [611, 768] on span "Папка на Drive" at bounding box center [600, 767] width 88 height 24
type textarea "x"
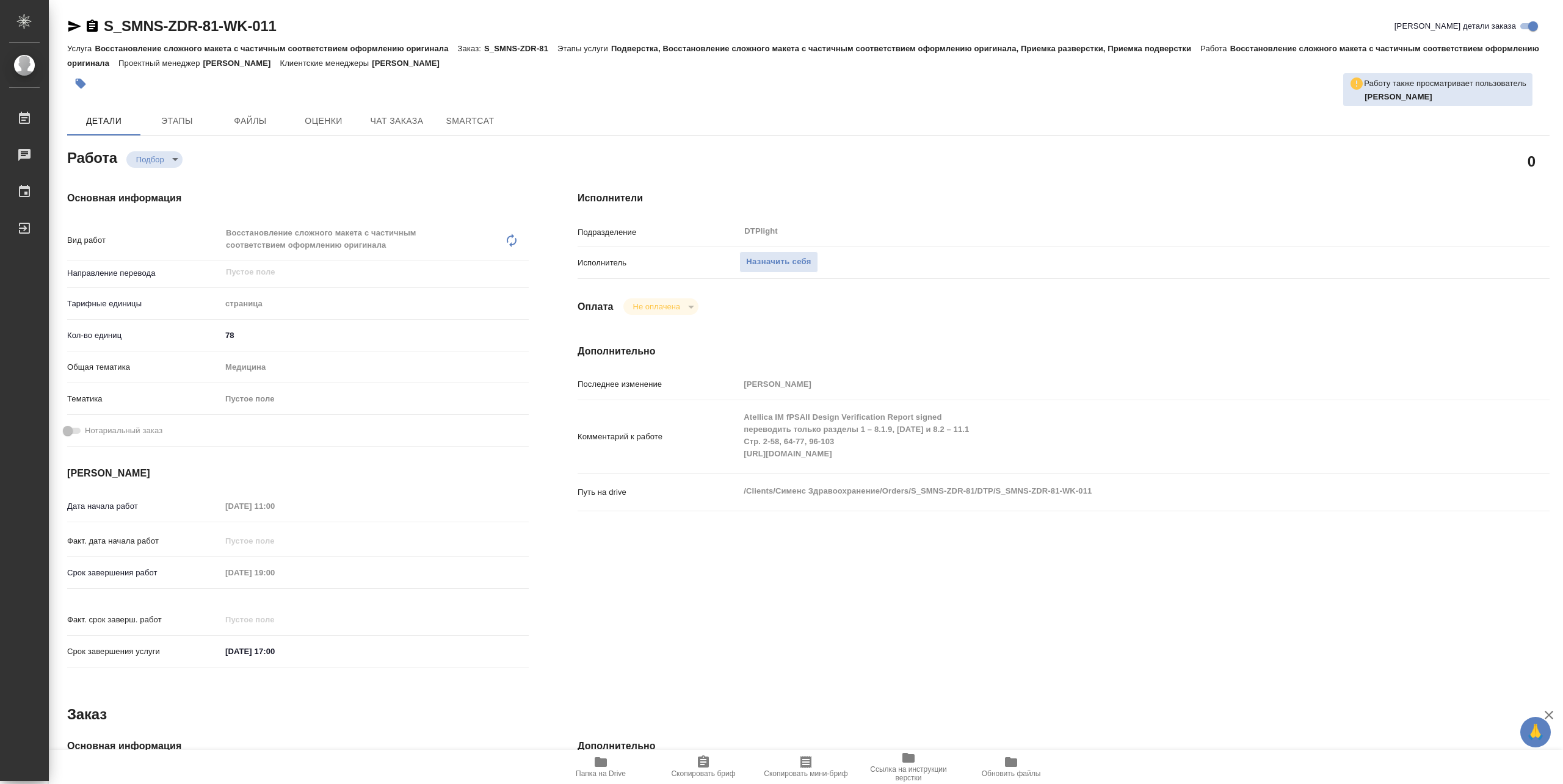
type textarea "x"
click at [761, 257] on span "Назначить себя" at bounding box center [778, 262] width 65 height 14
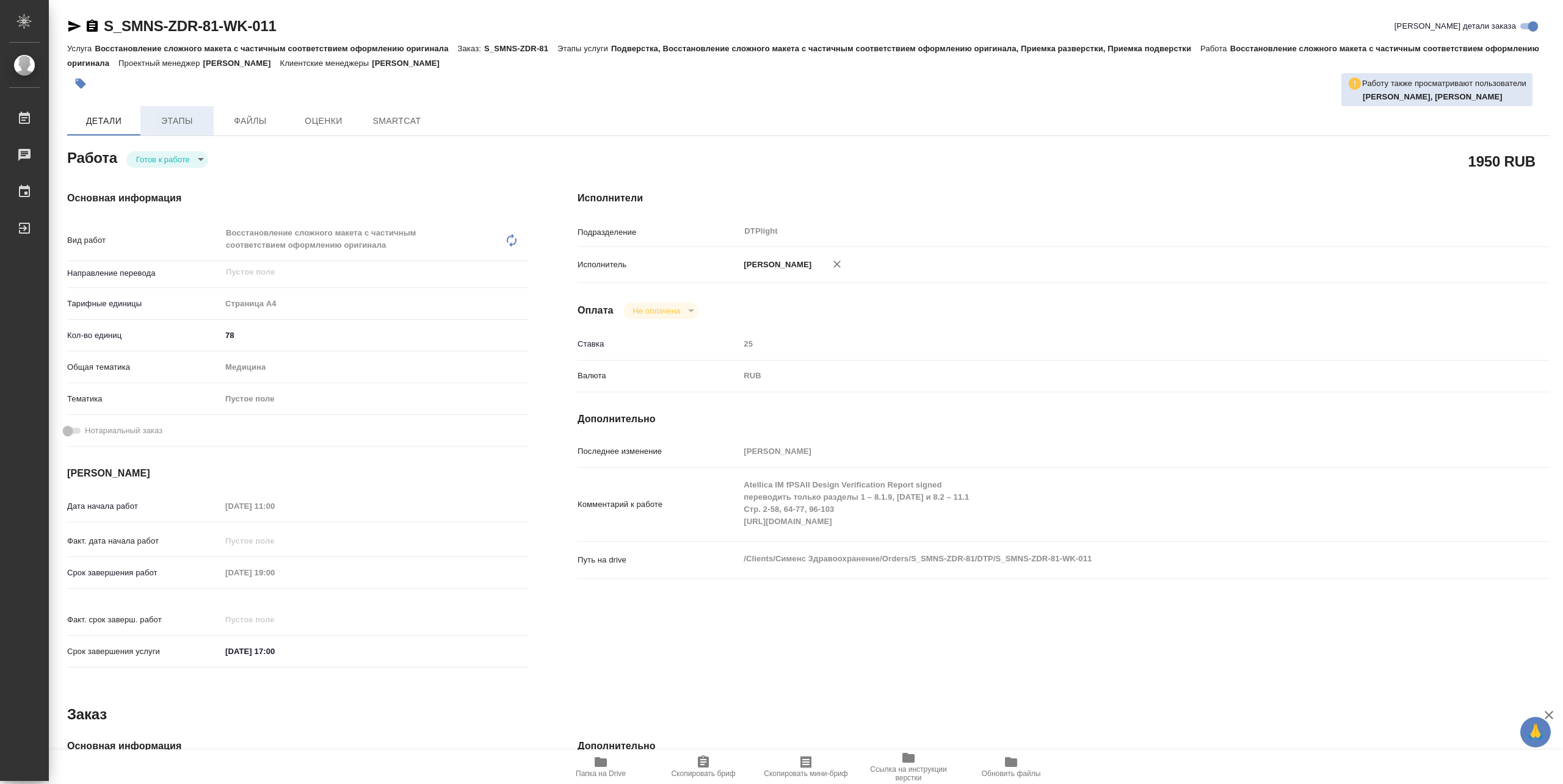
type textarea "x"
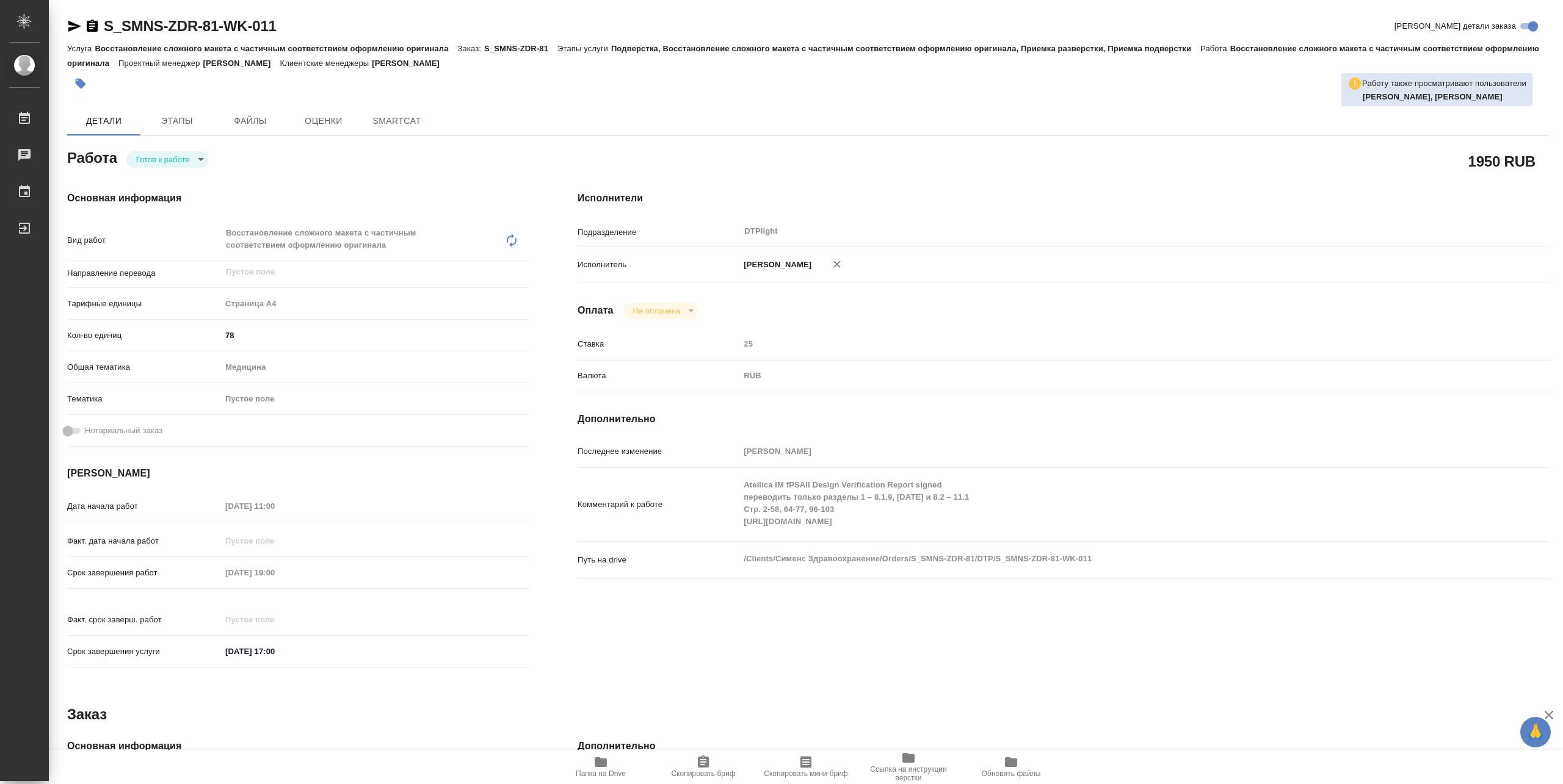
type textarea "x"
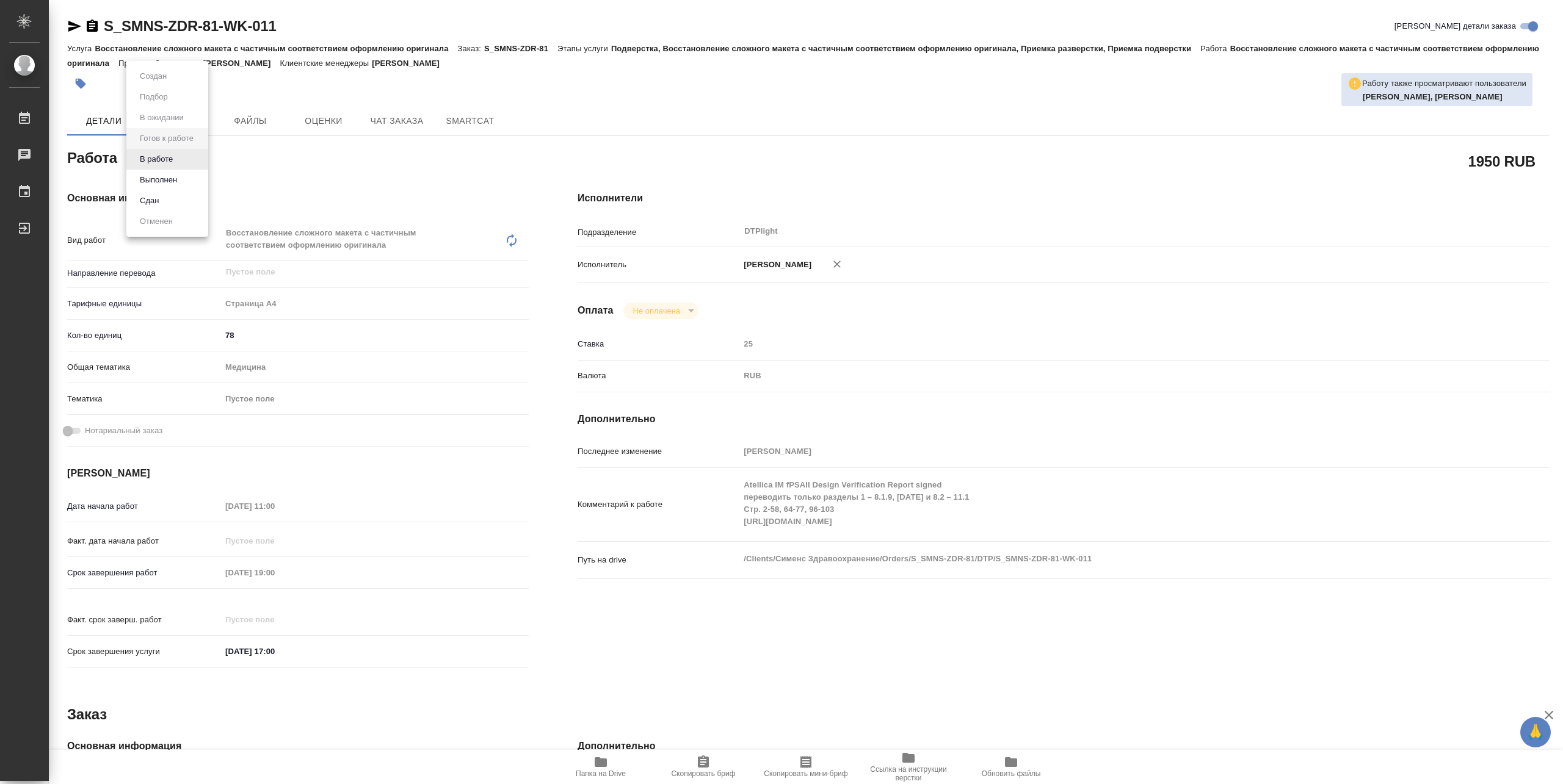
click at [183, 157] on body "🙏 .cls-1 fill:#fff; AWATERA Pankina Anna Работы Чаты График Выйти S_SMNS-ZDR-81…" at bounding box center [782, 392] width 1563 height 784
click at [177, 157] on li "В работе" at bounding box center [167, 160] width 82 height 21
type textarea "x"
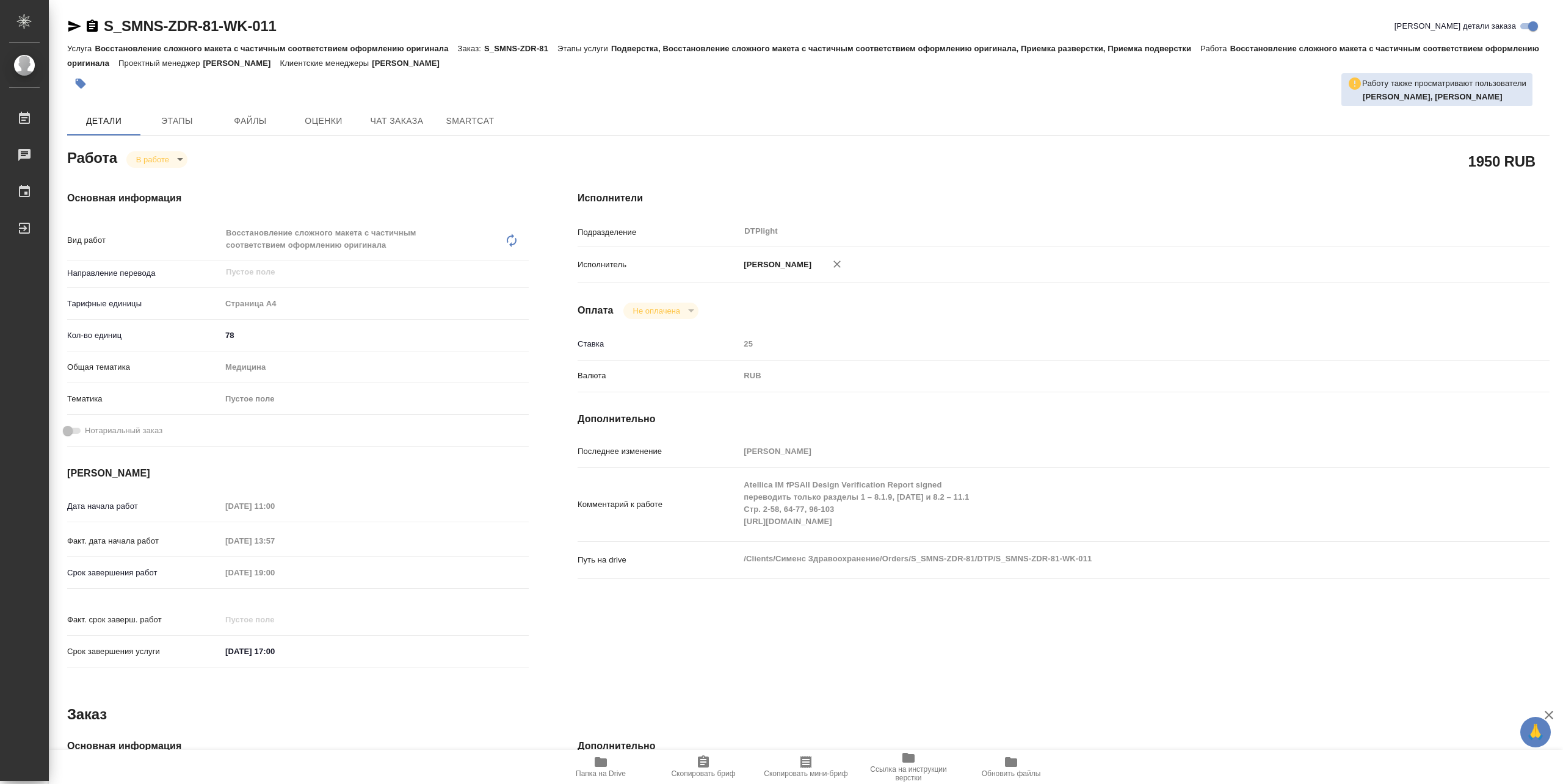
type textarea "x"
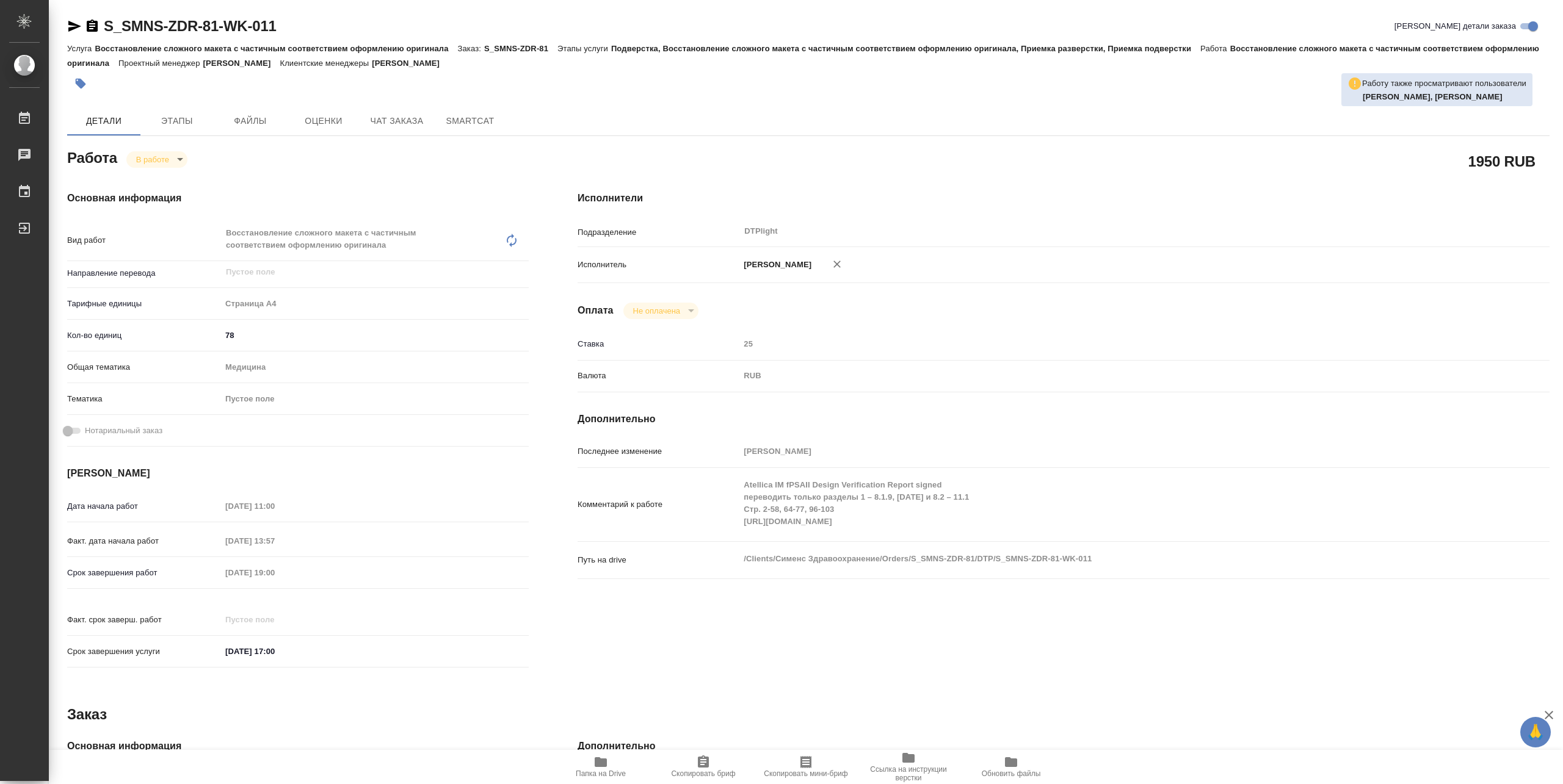
type textarea "x"
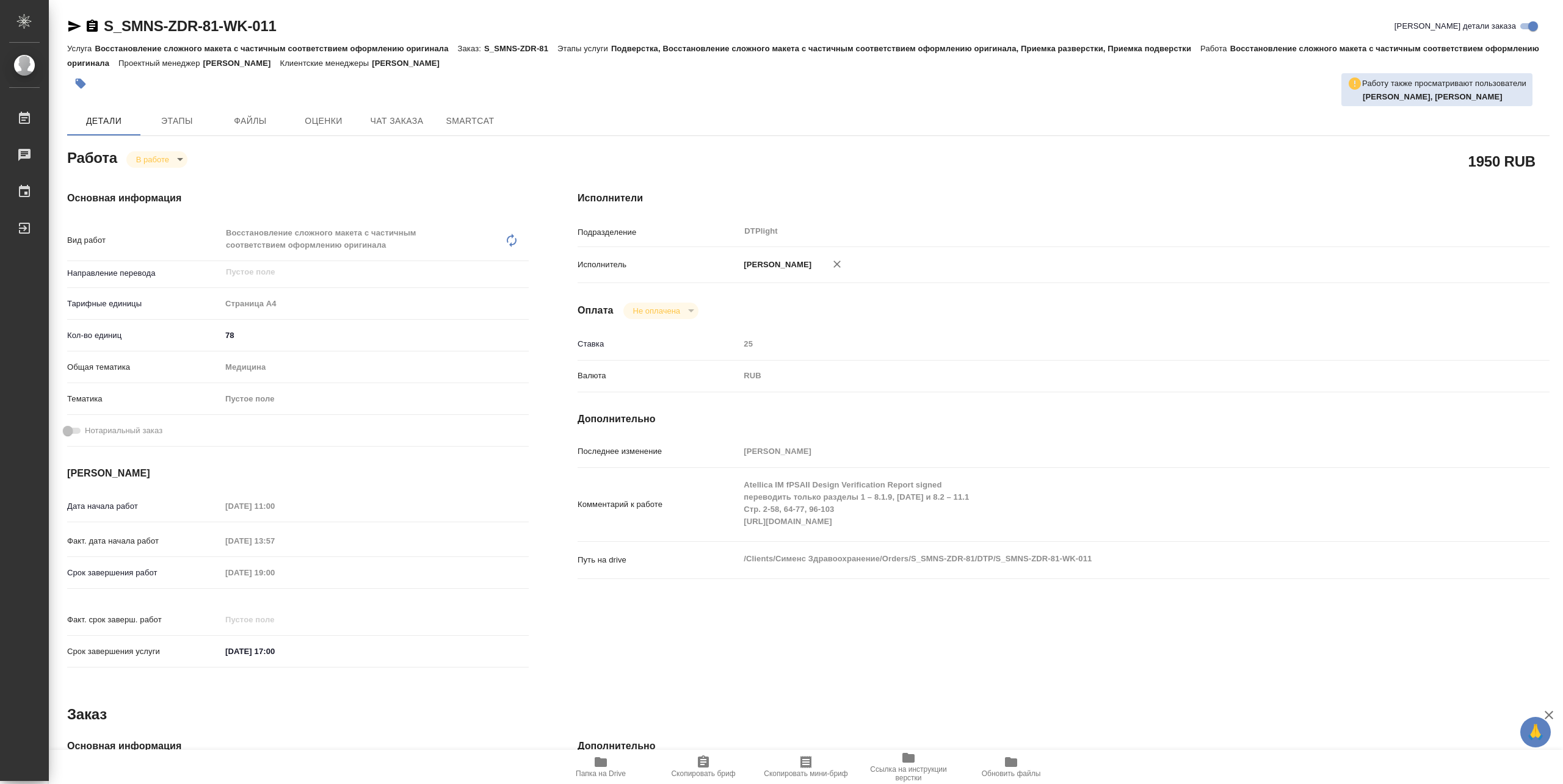
type textarea "x"
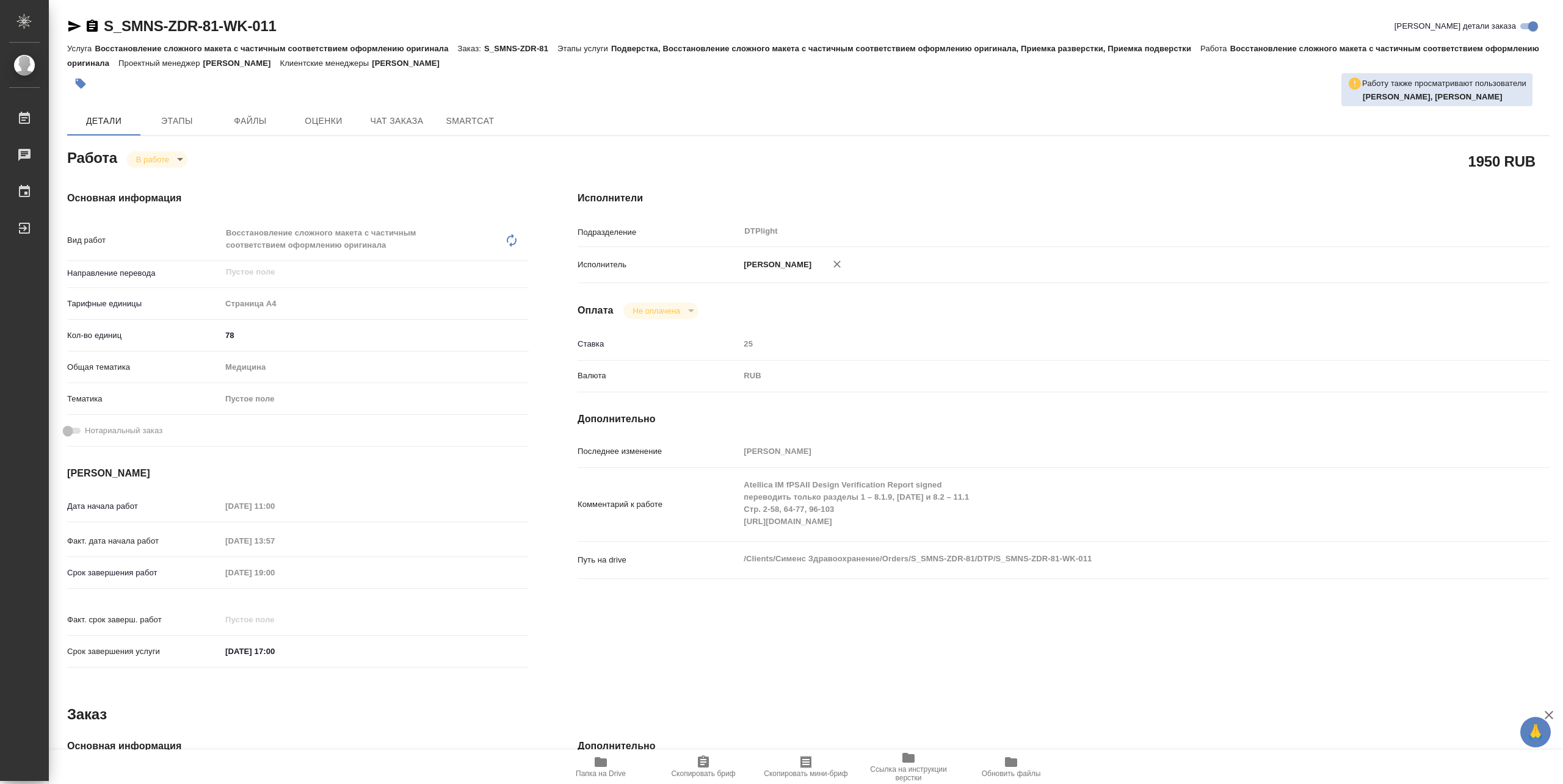
type textarea "x"
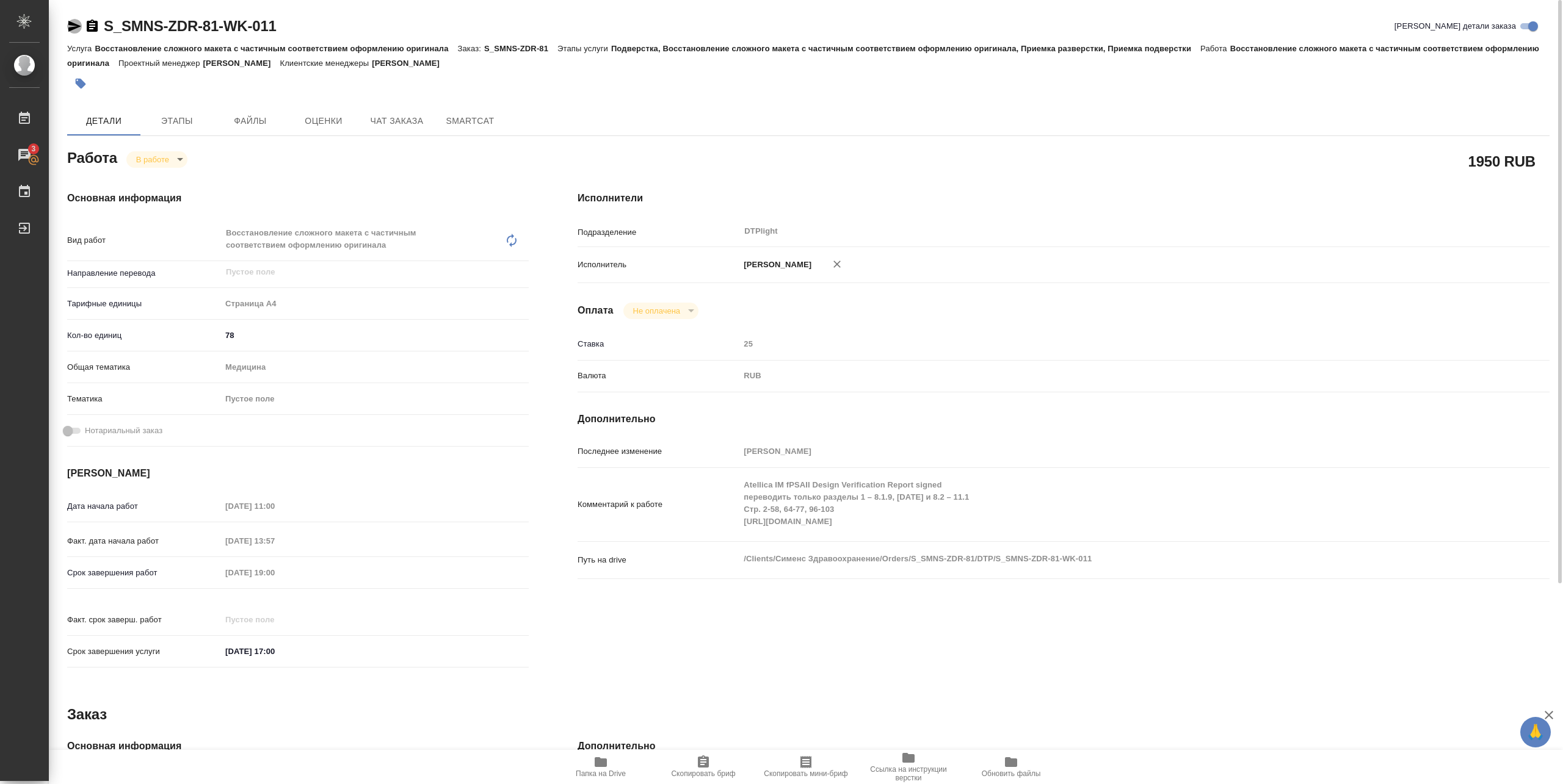
click at [70, 27] on icon "button" at bounding box center [74, 26] width 13 height 11
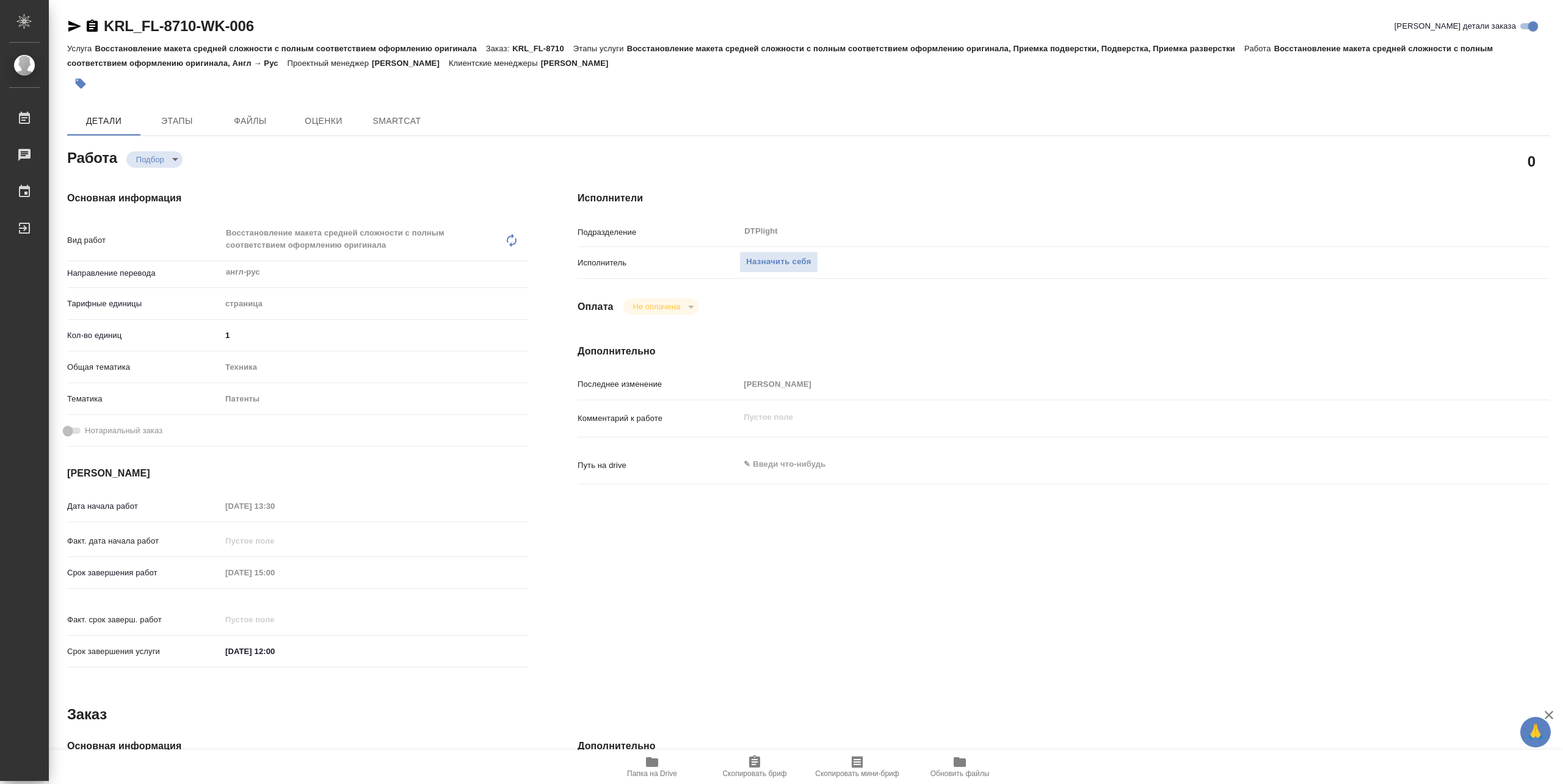
type textarea "x"
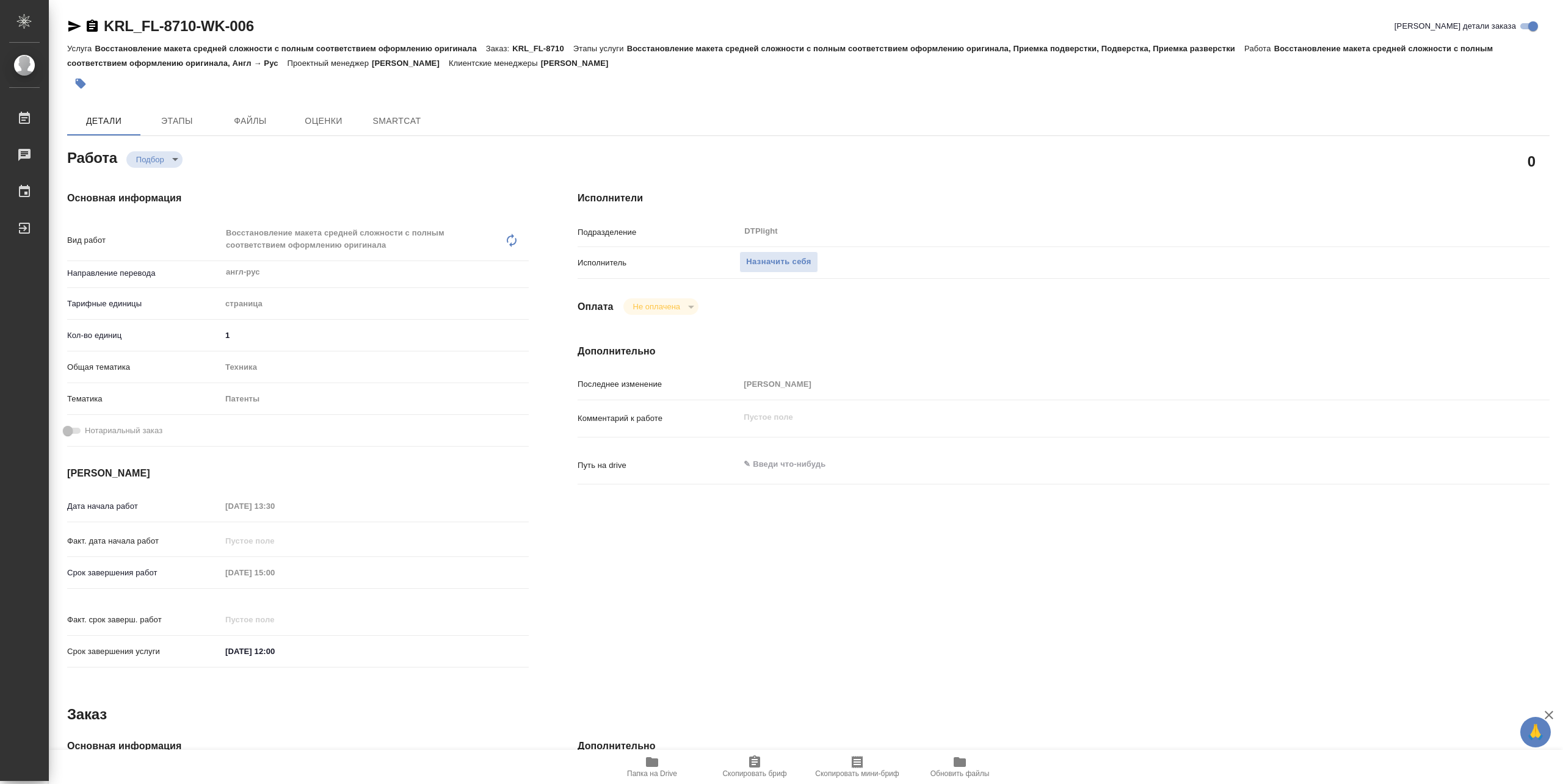
type textarea "x"
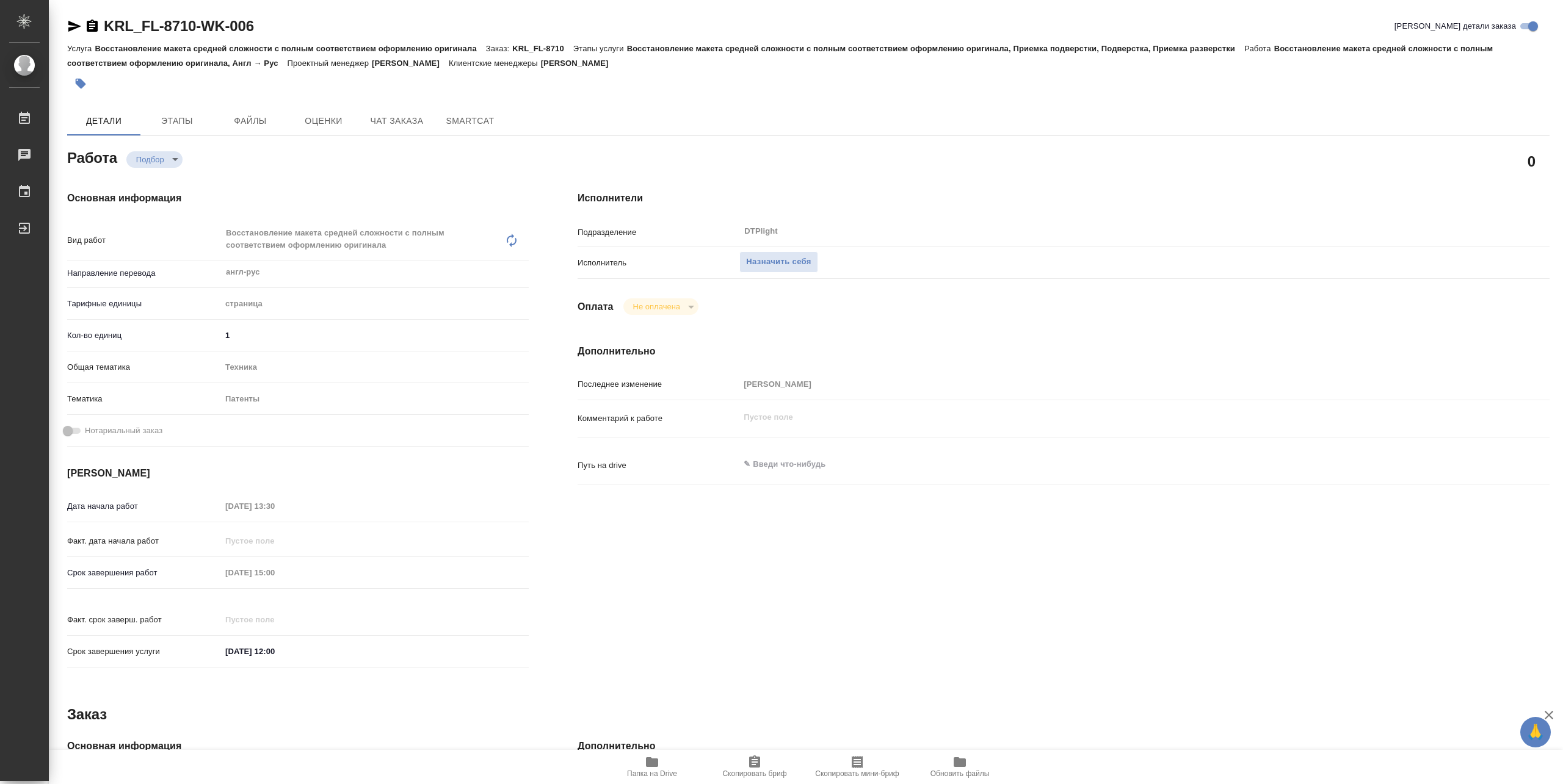
click at [660, 780] on button "Папка на Drive" at bounding box center [652, 767] width 103 height 34
type textarea "x"
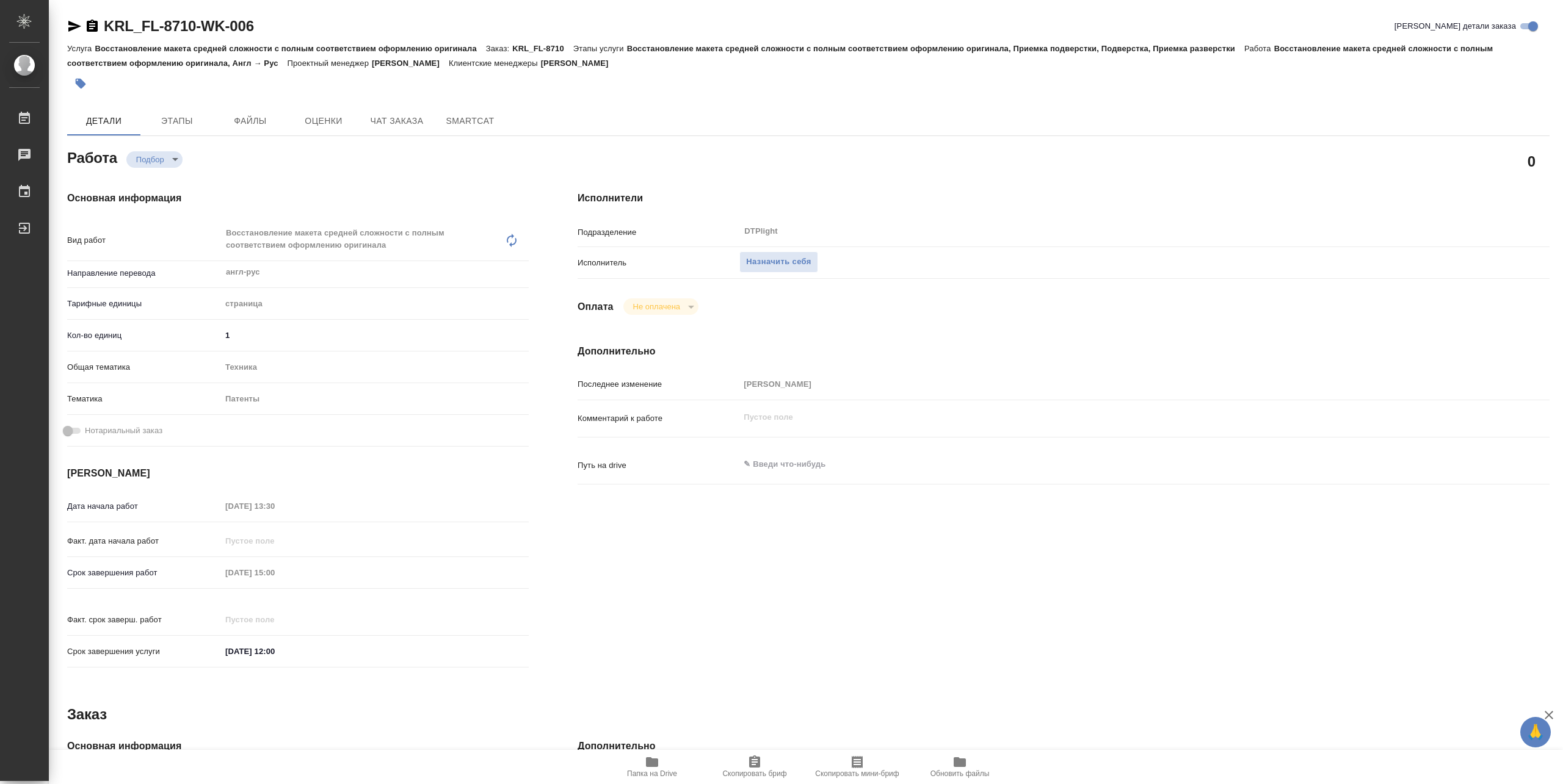
type textarea "x"
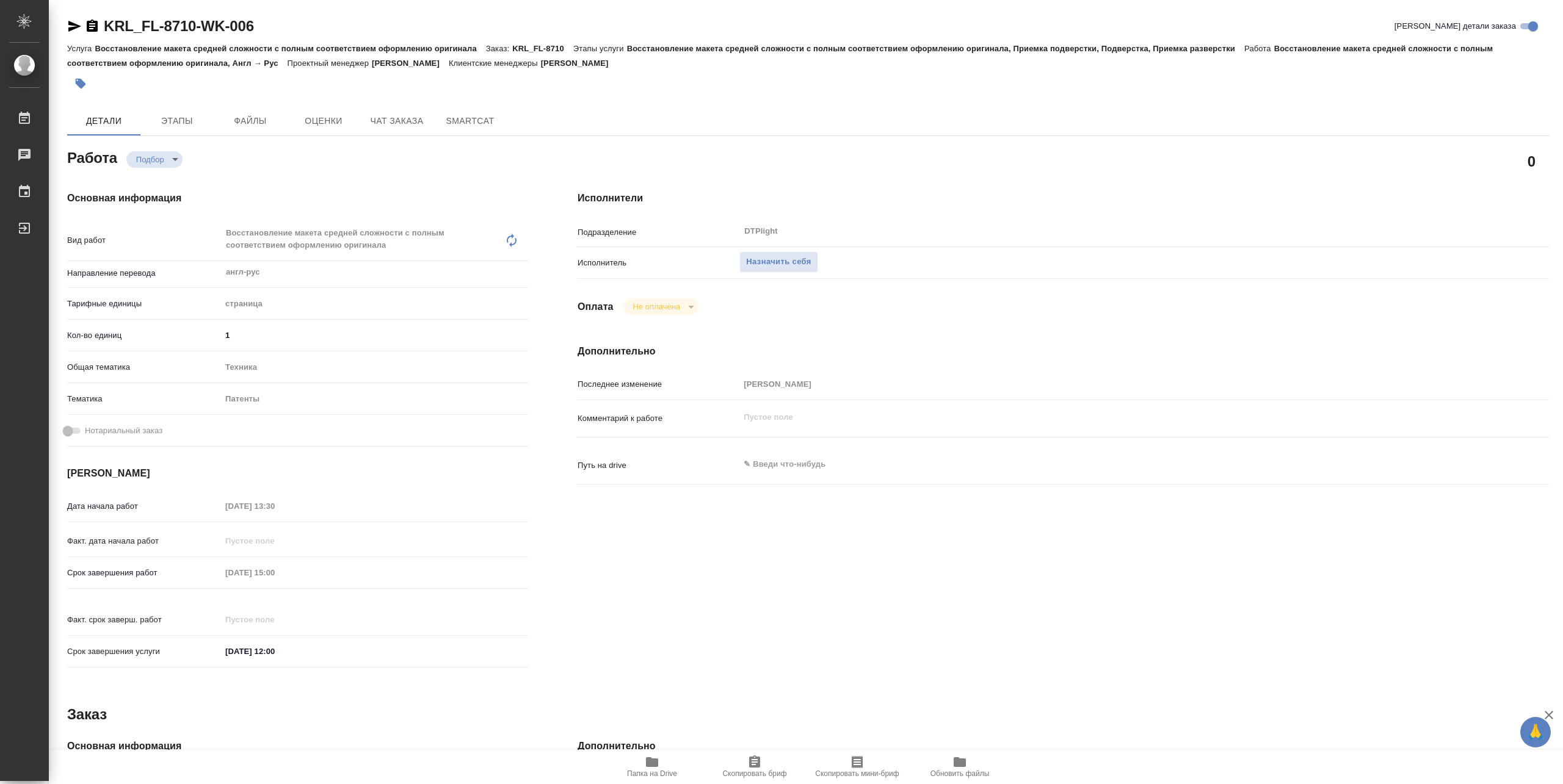
type textarea "x"
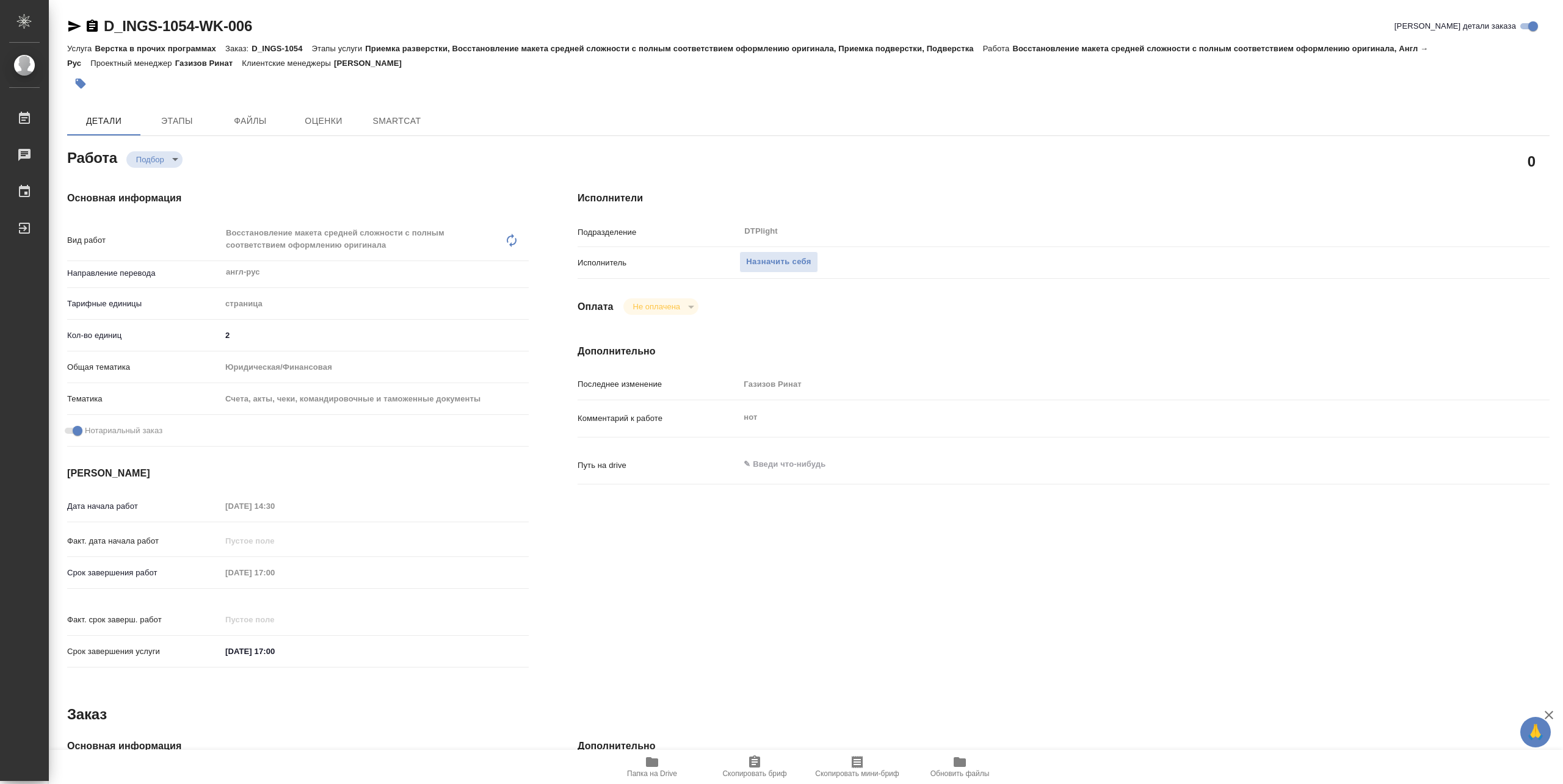
type textarea "x"
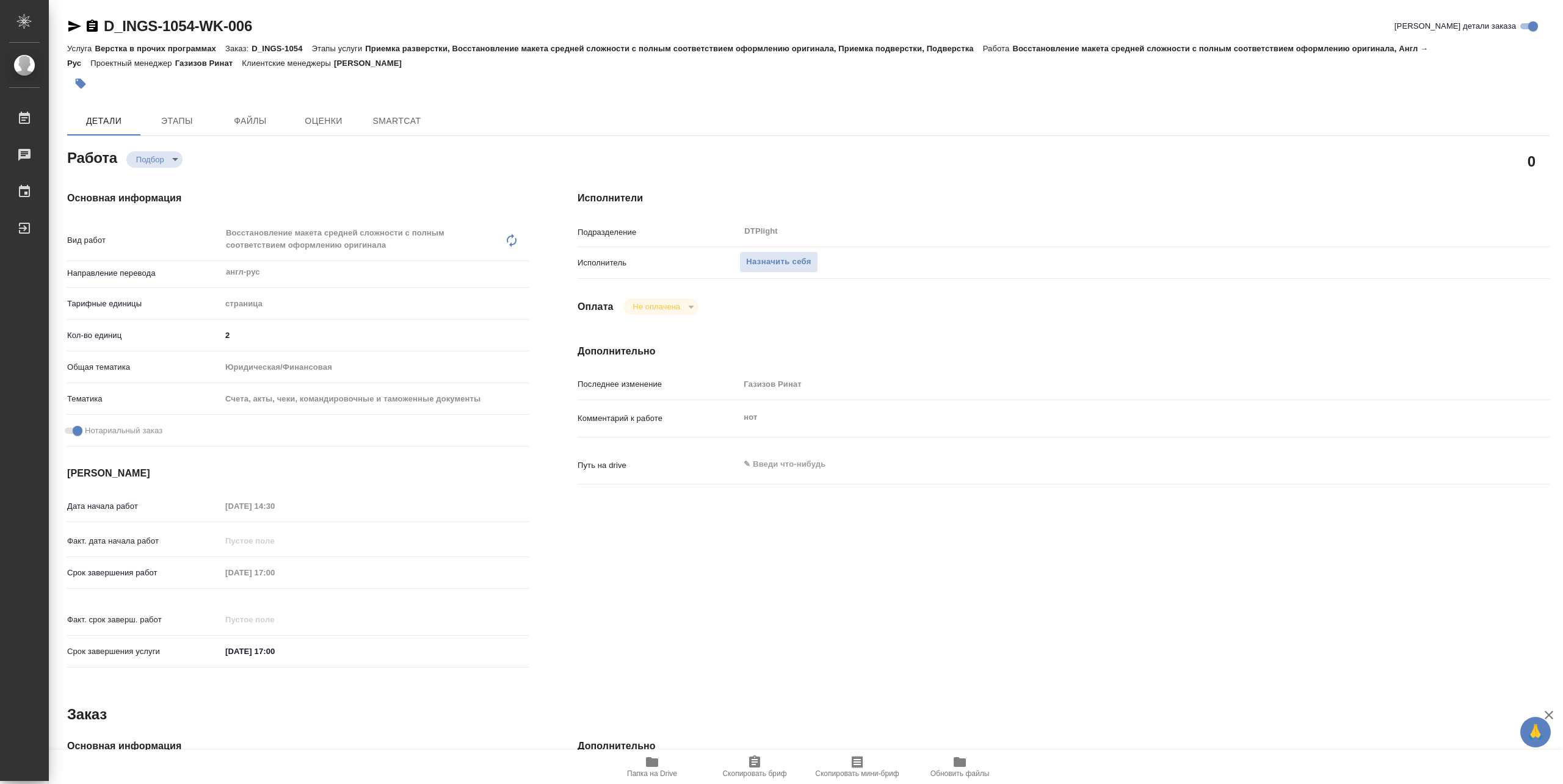
type textarea "x"
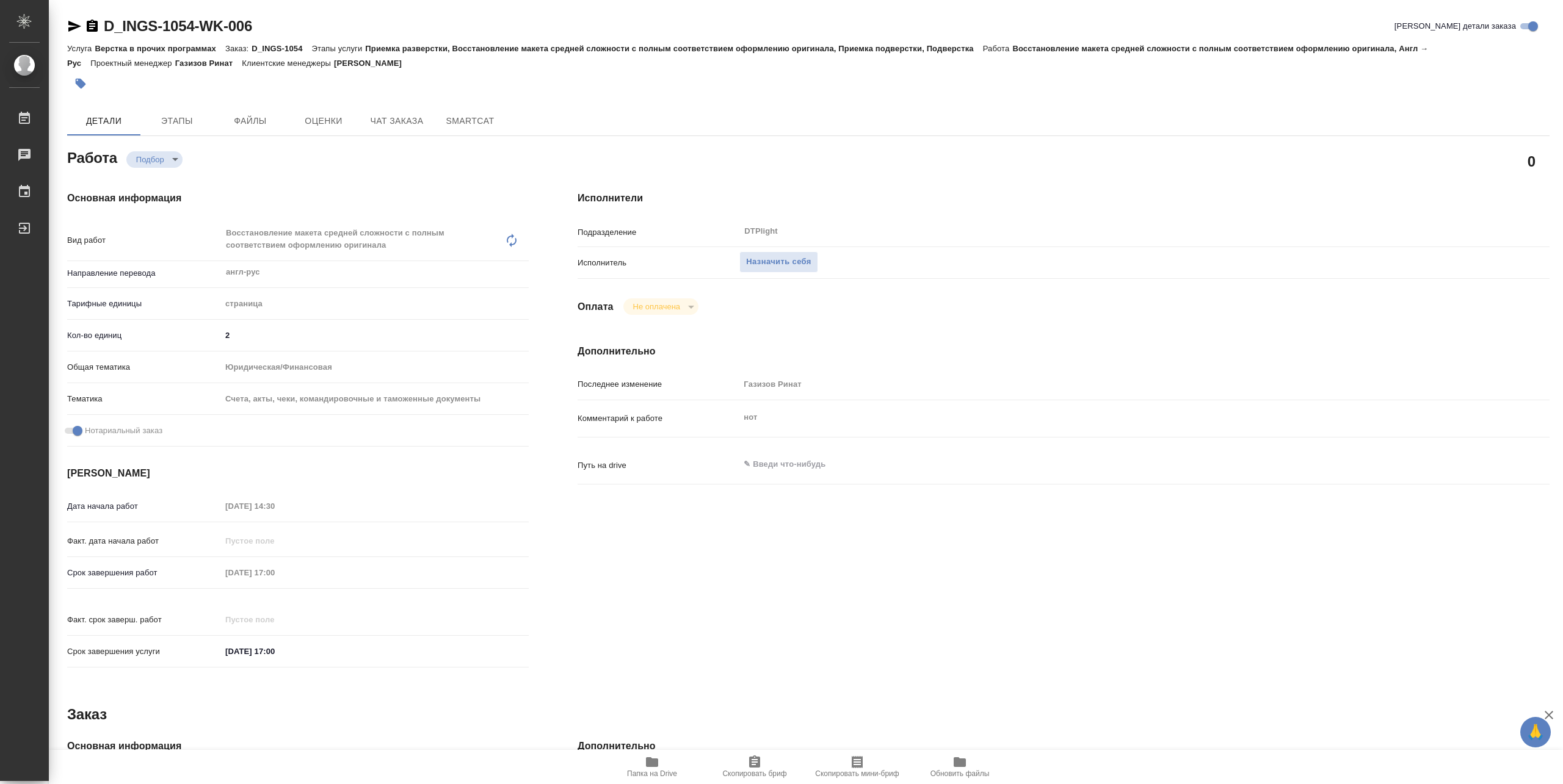
type textarea "x"
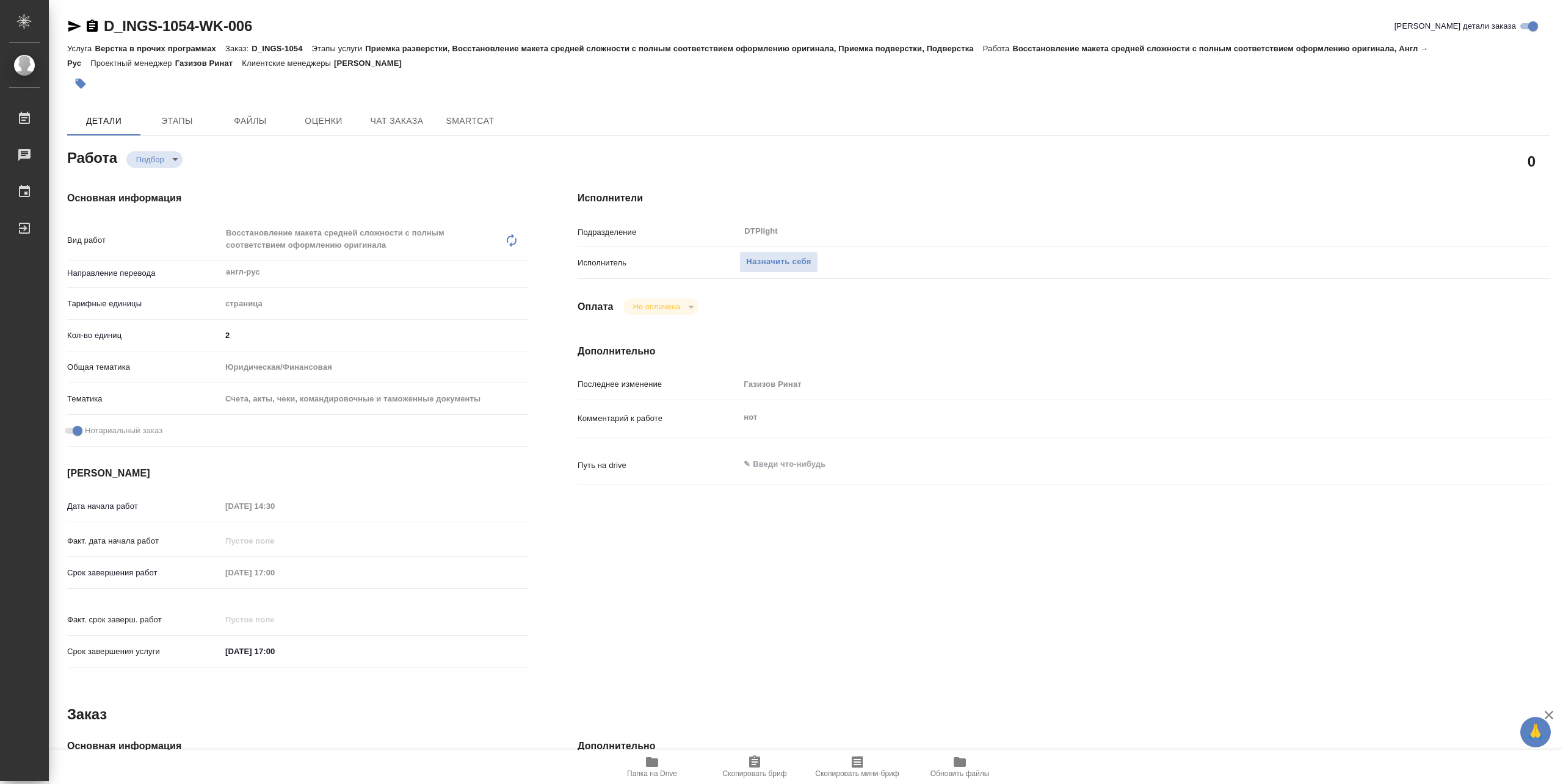
type textarea "x"
click at [657, 765] on icon "button" at bounding box center [652, 762] width 12 height 10
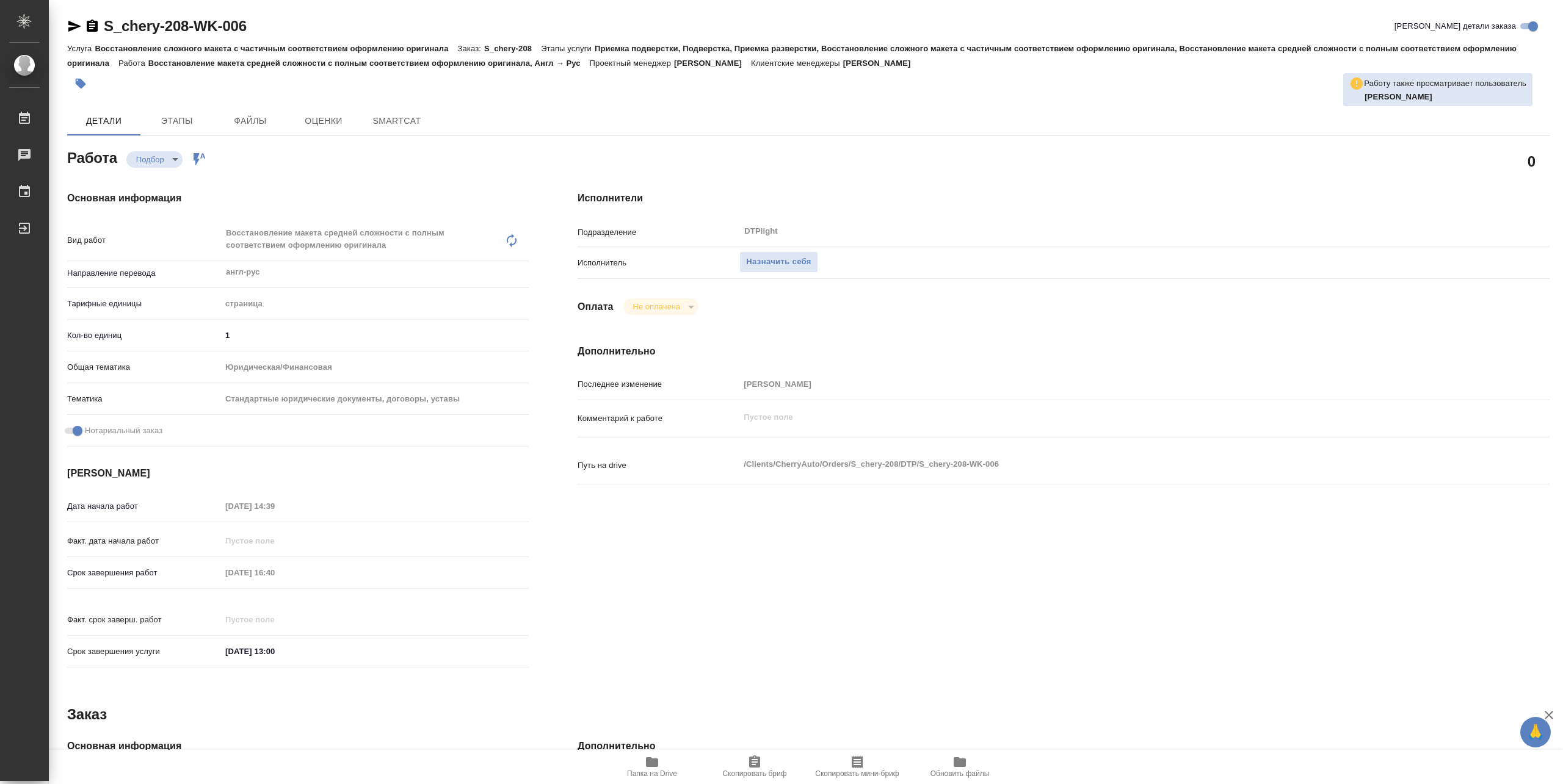
type textarea "x"
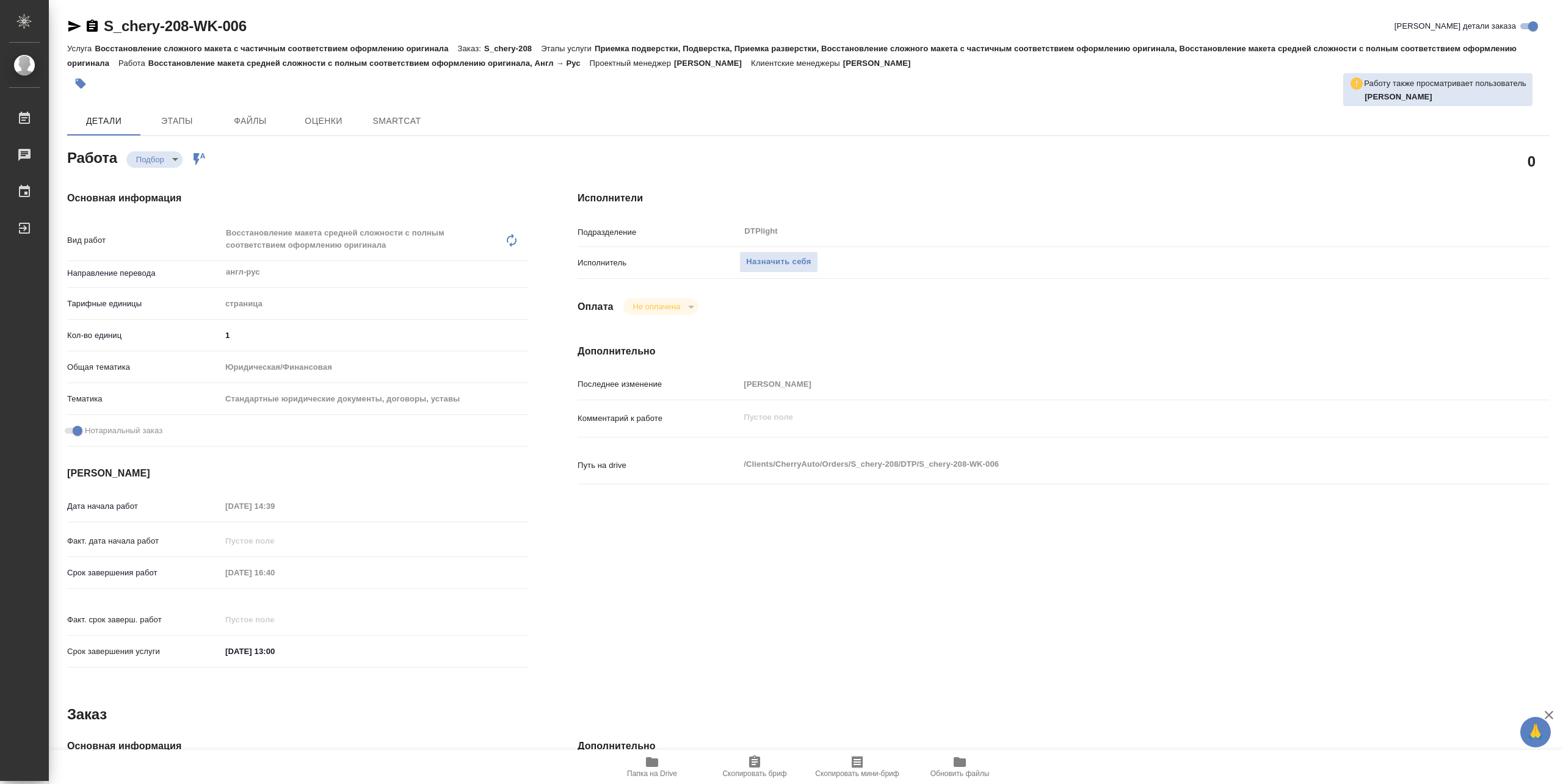
type textarea "x"
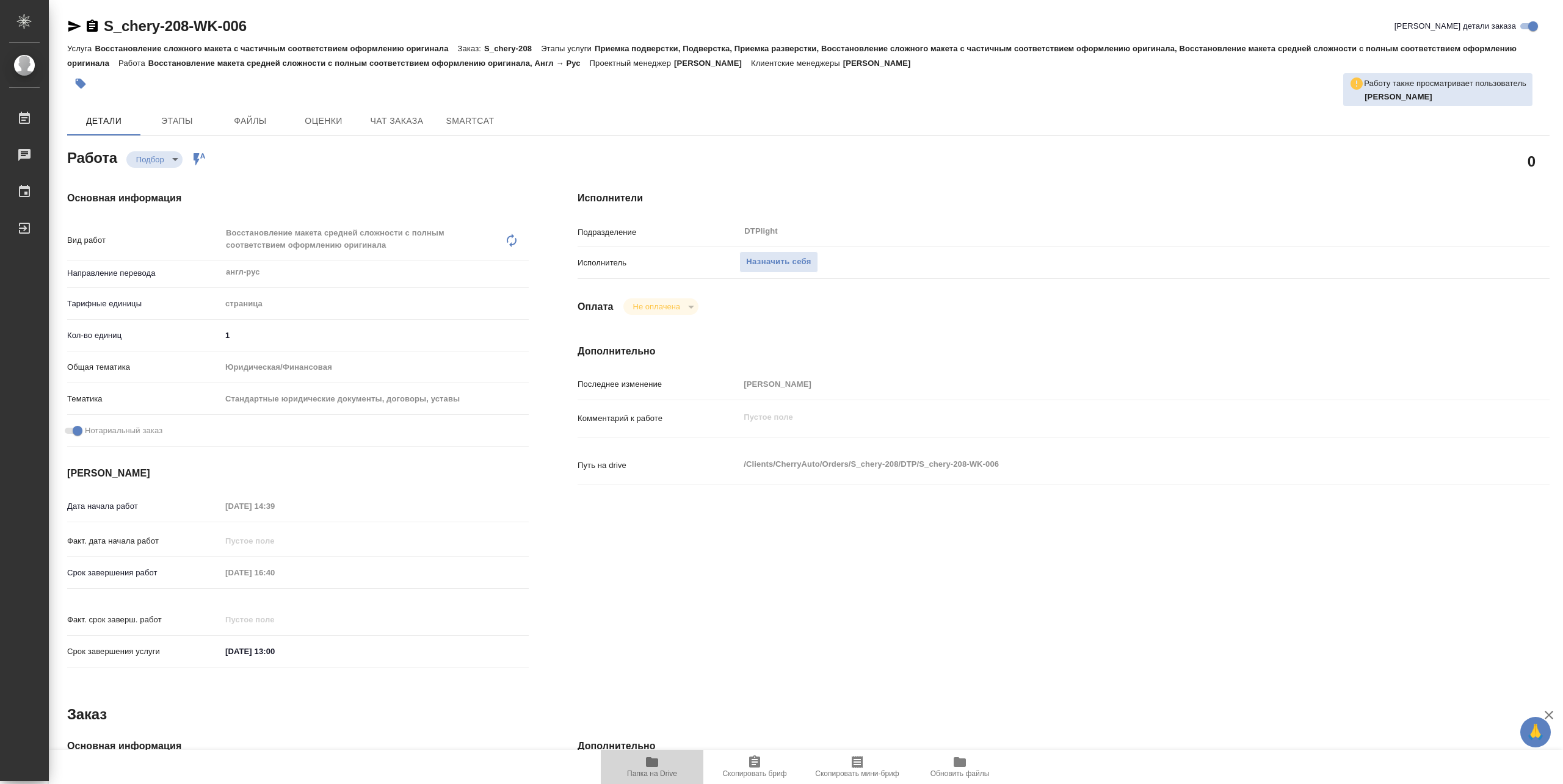
click at [652, 769] on span "Папка на Drive" at bounding box center [652, 767] width 88 height 24
type textarea "x"
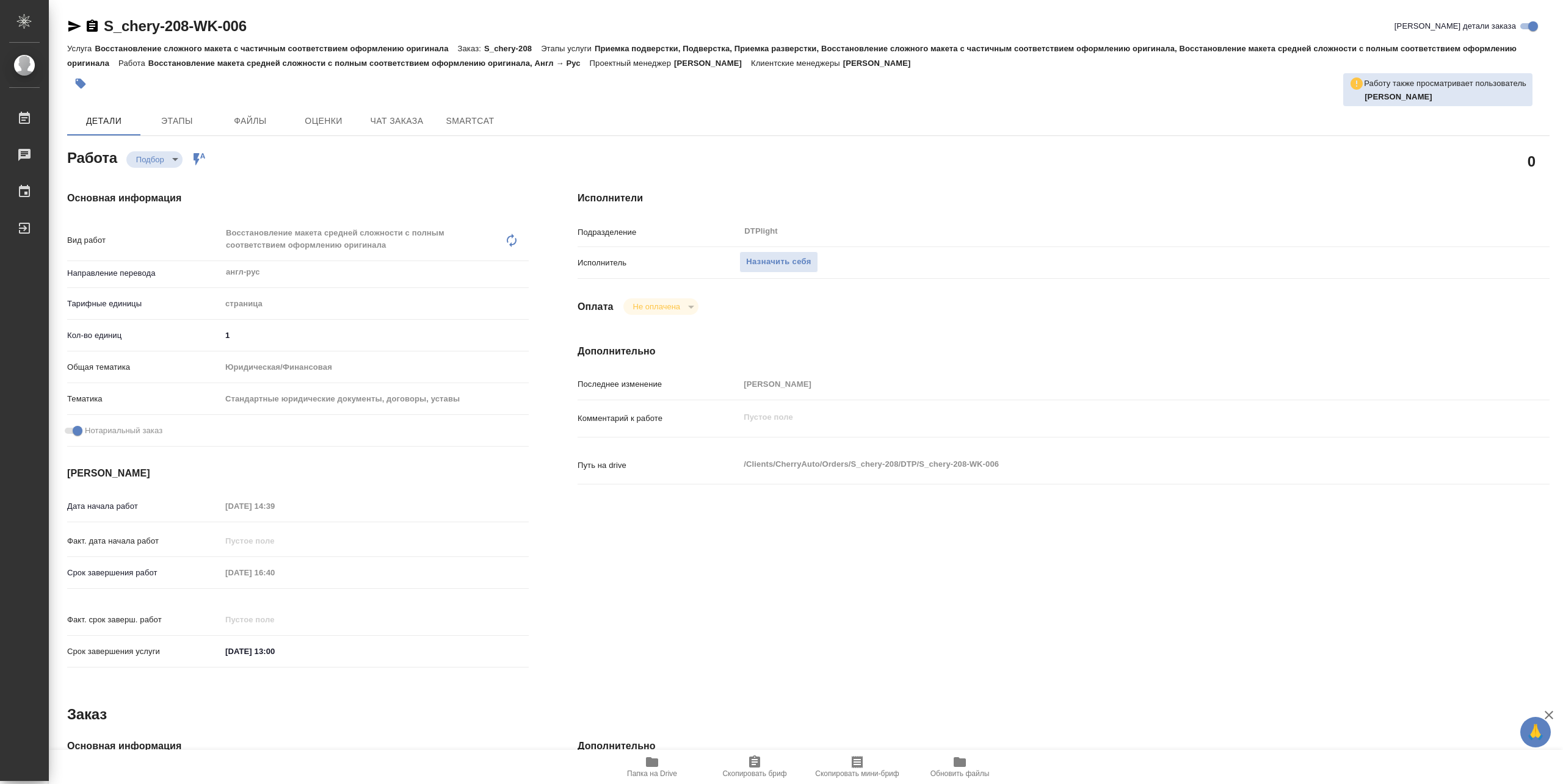
type textarea "x"
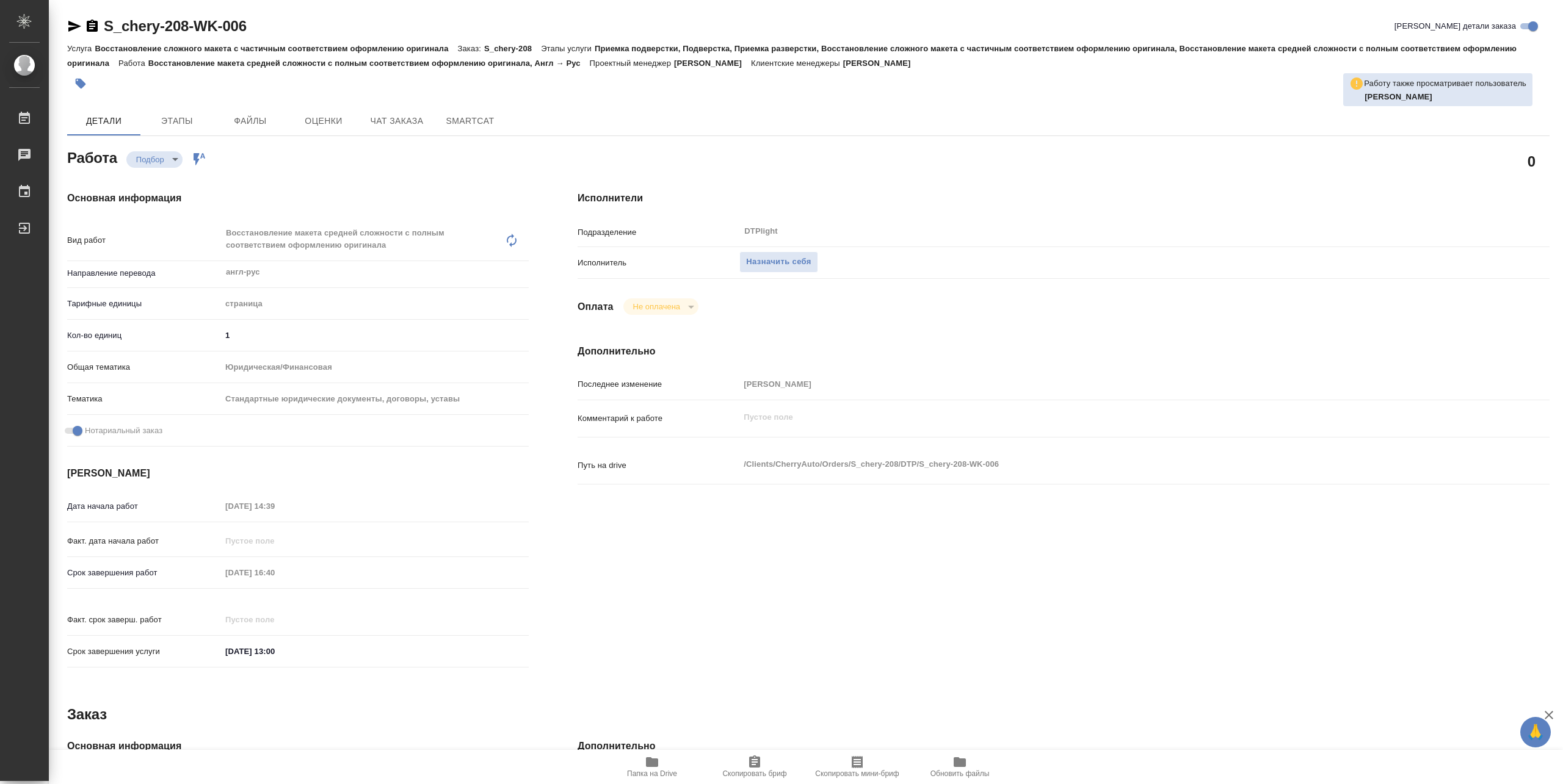
type textarea "x"
